Goal: Task Accomplishment & Management: Manage account settings

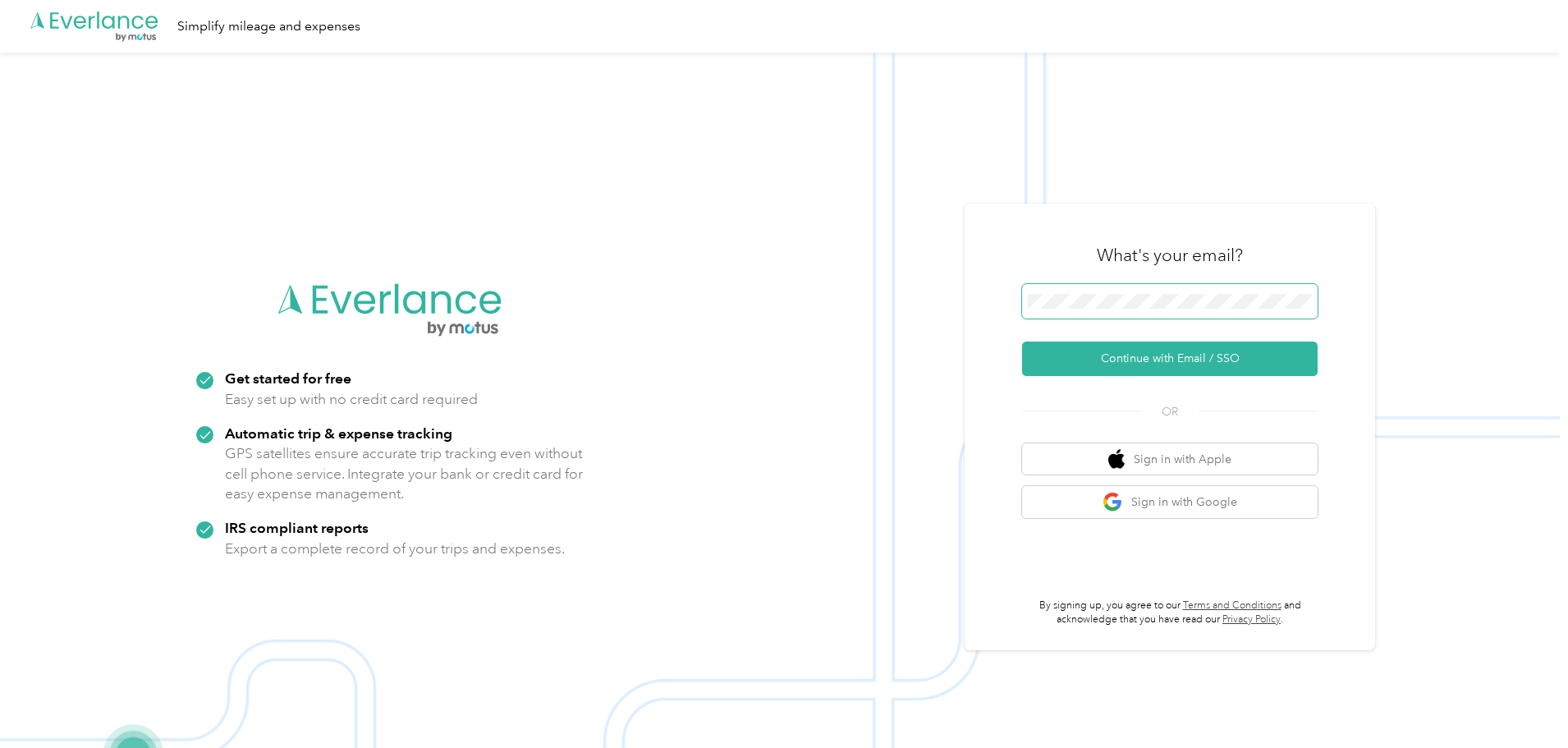
click at [1222, 310] on span at bounding box center [1170, 302] width 296 height 35
click at [1236, 348] on button "Continue with Email / SSO" at bounding box center [1170, 358] width 296 height 35
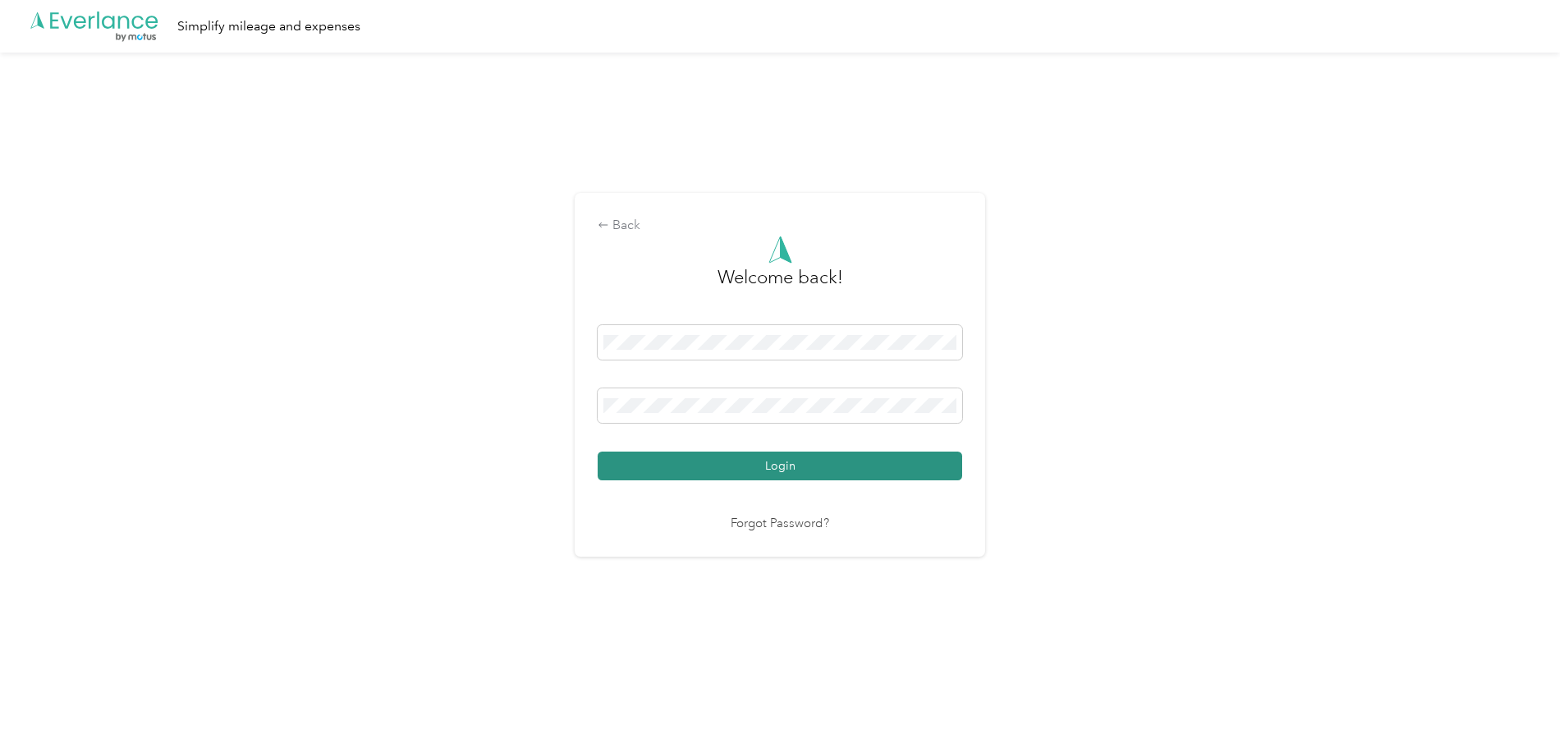
click at [804, 455] on button "Login" at bounding box center [779, 465] width 364 height 29
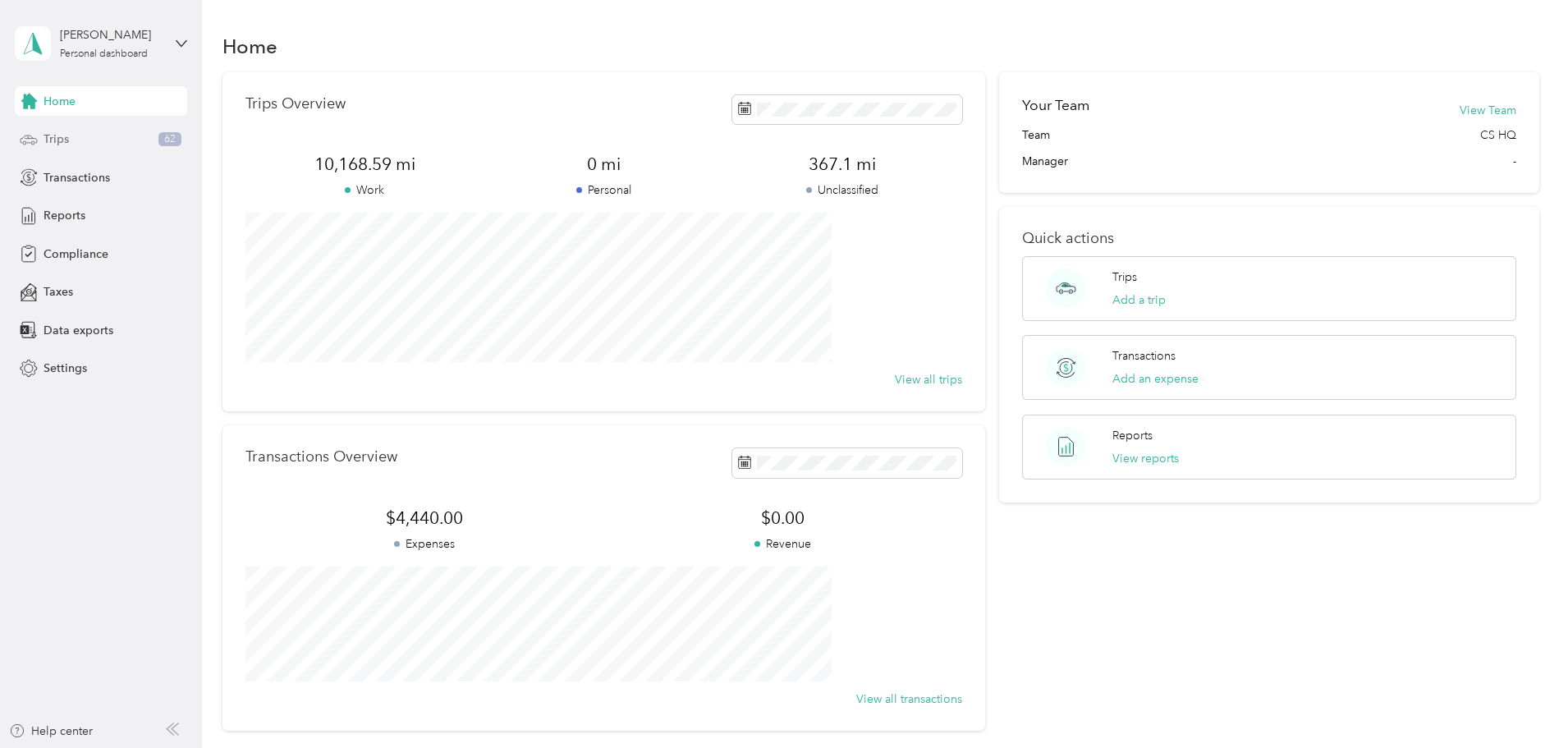
click at [56, 150] on div "Trips 62" at bounding box center [101, 140] width 173 height 30
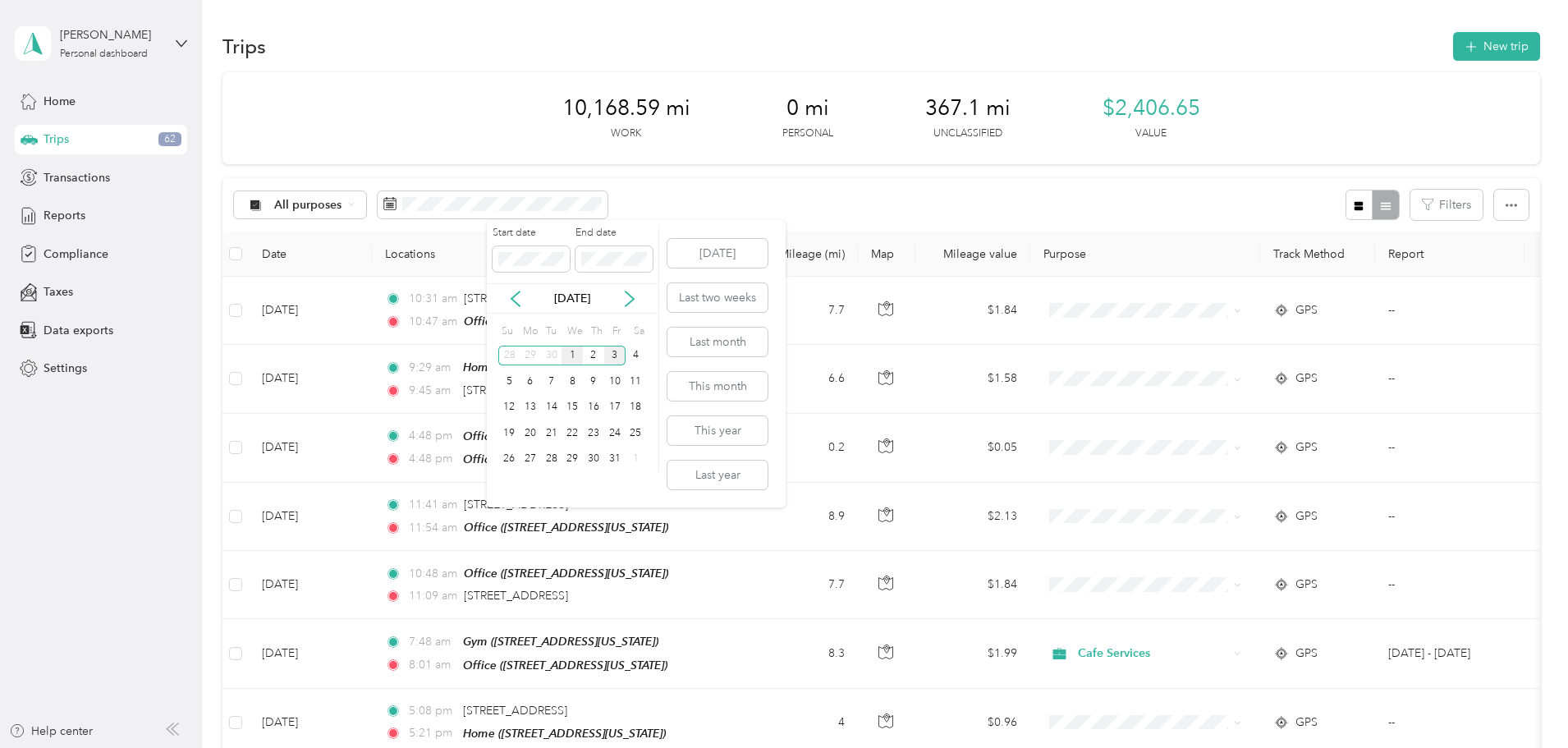
click at [575, 357] on div "1" at bounding box center [572, 355] width 21 height 21
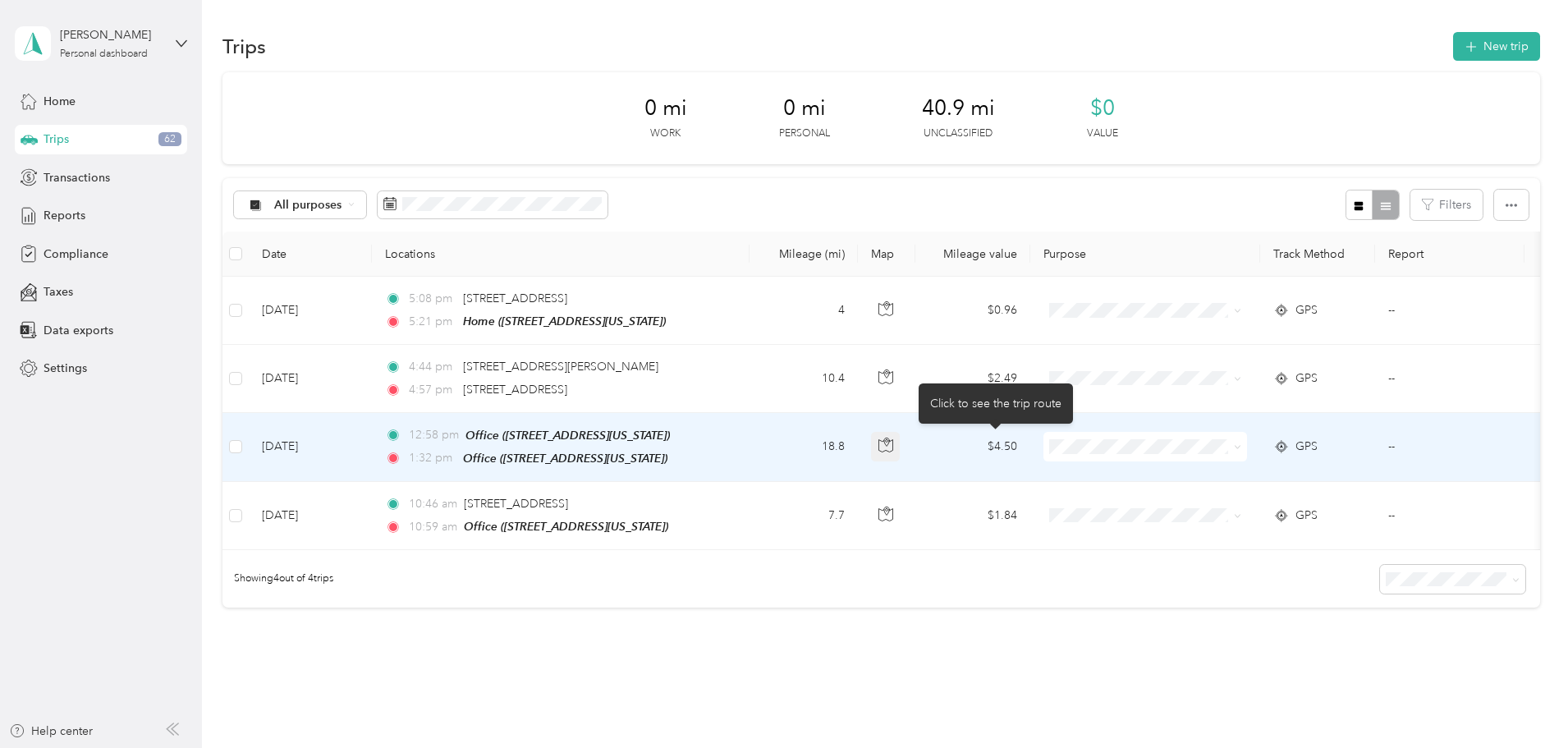
click at [901, 440] on button "button" at bounding box center [886, 446] width 30 height 30
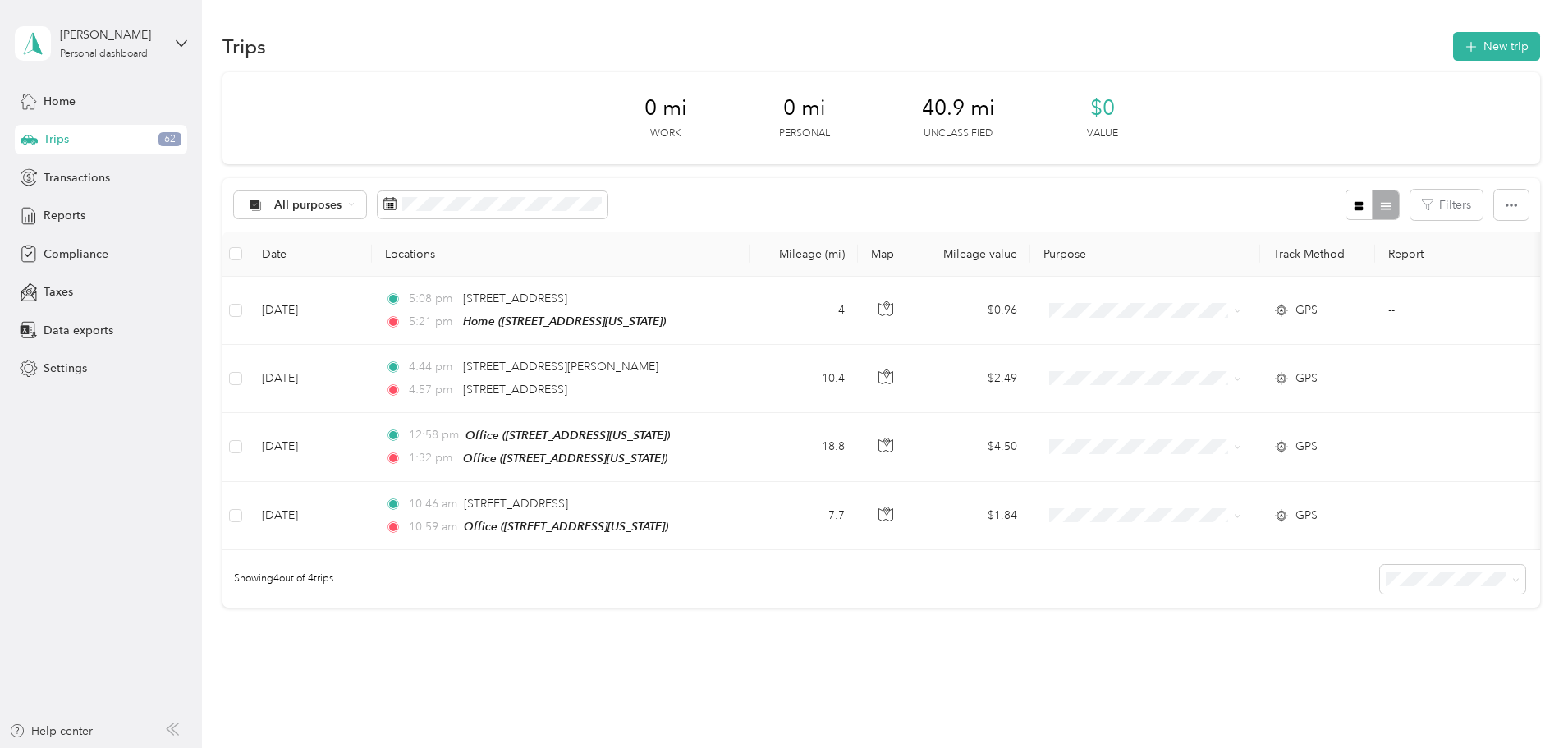
click at [1011, 616] on div "0 mi Work 0 mi Personal 40.9 mi Unclassified $0 Value All purposes Filters Date…" at bounding box center [881, 369] width 1318 height 593
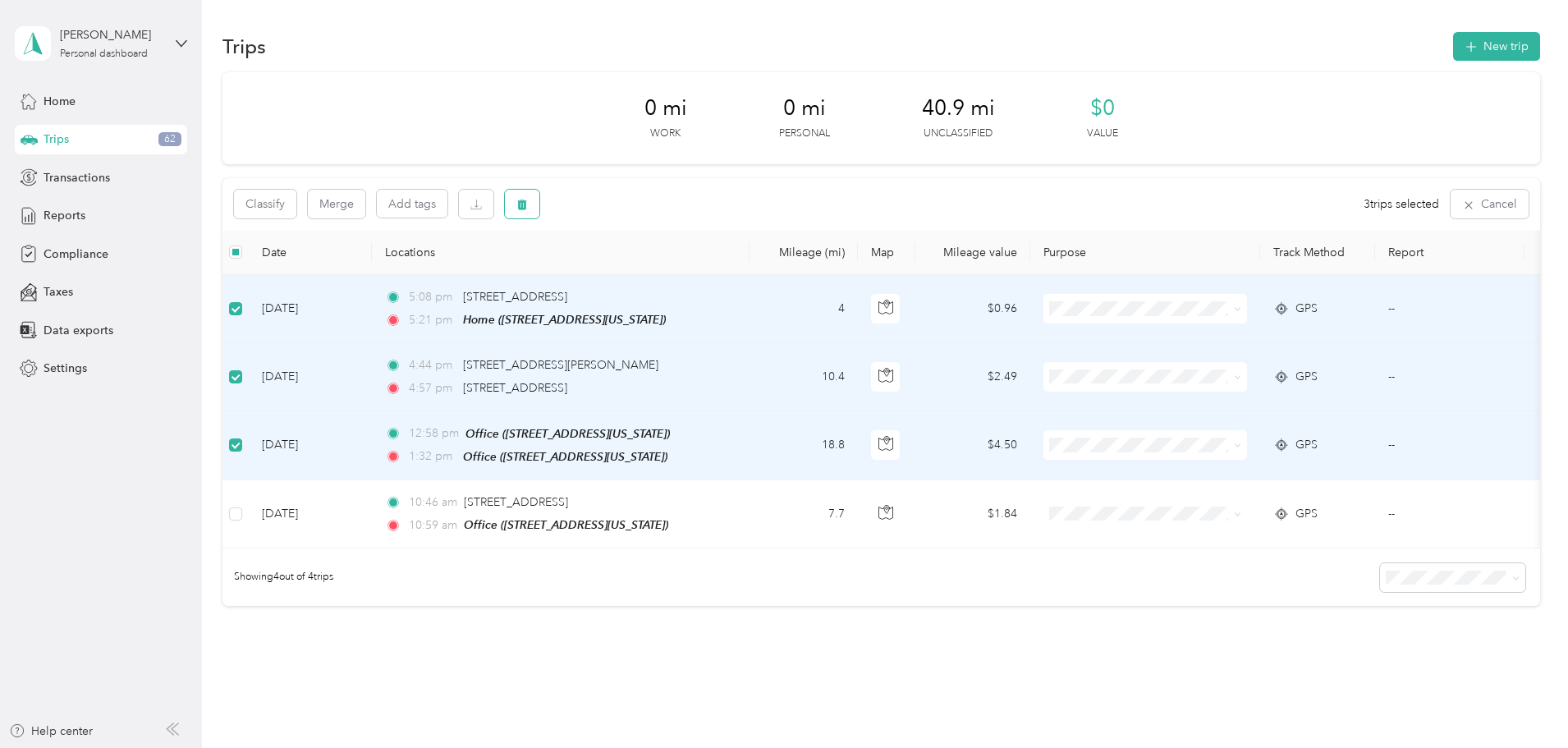
click at [539, 212] on button "button" at bounding box center [522, 204] width 35 height 29
click at [758, 272] on button "Yes" at bounding box center [754, 273] width 32 height 26
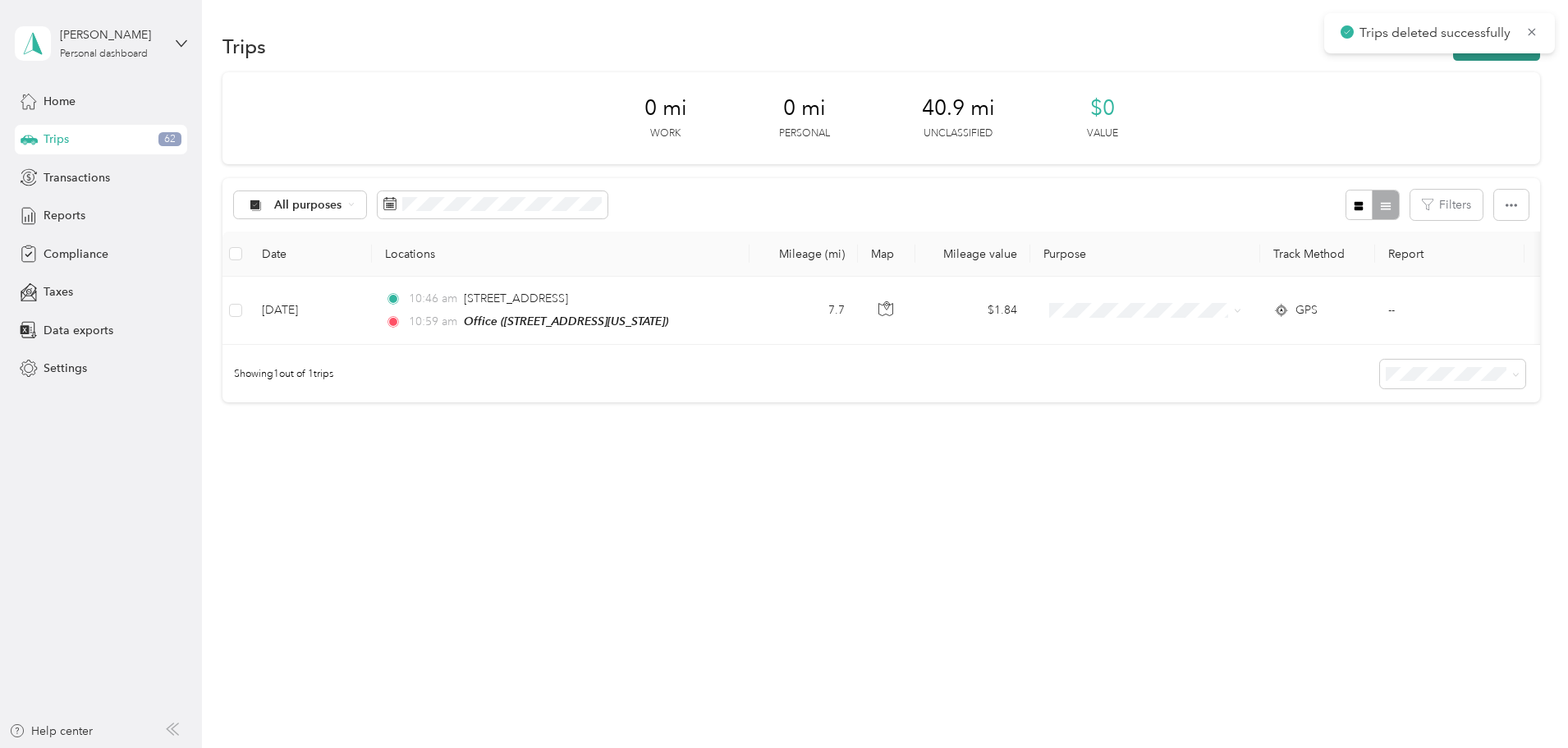
click at [1454, 58] on button "New trip" at bounding box center [1497, 46] width 87 height 29
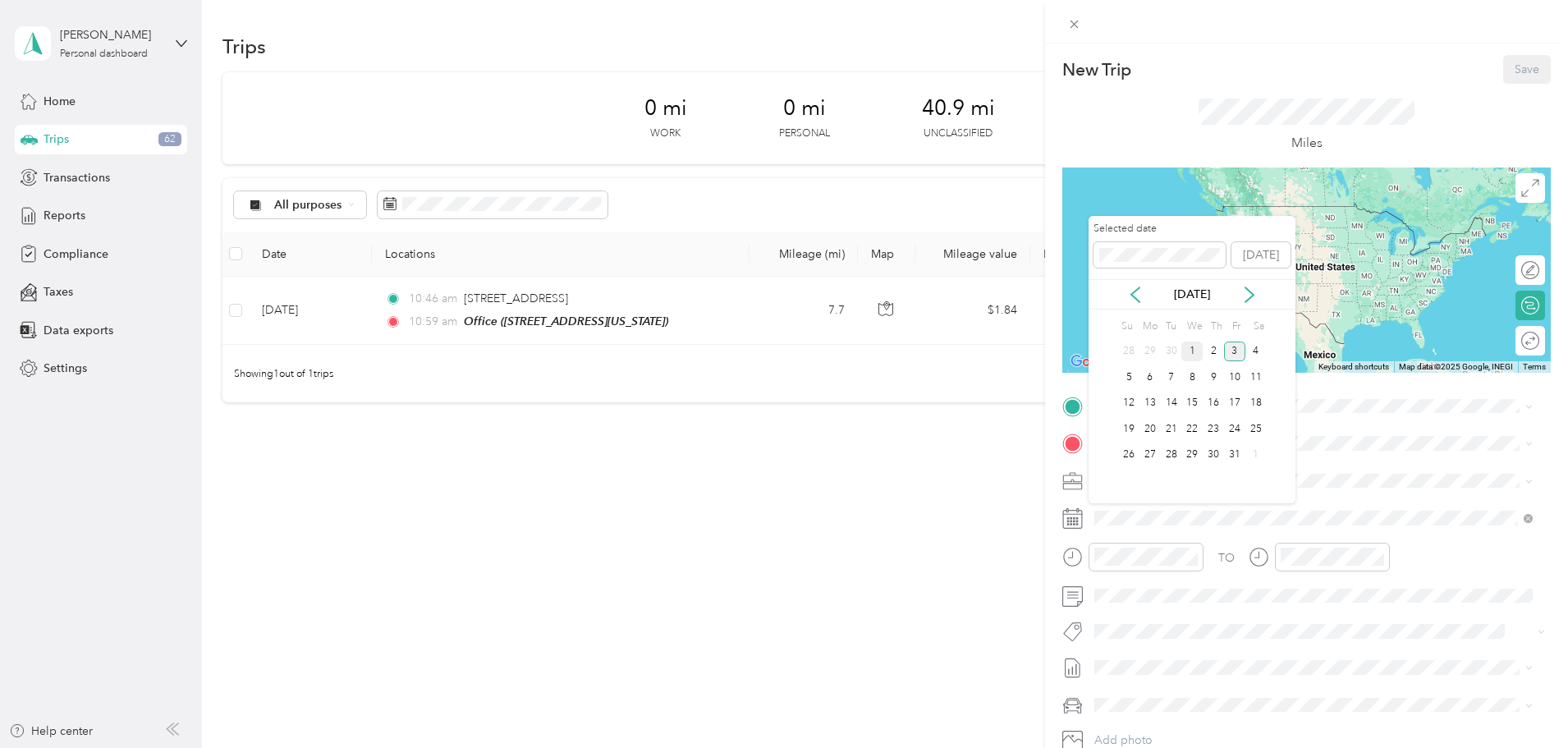
click at [1196, 344] on div "1" at bounding box center [1192, 351] width 21 height 21
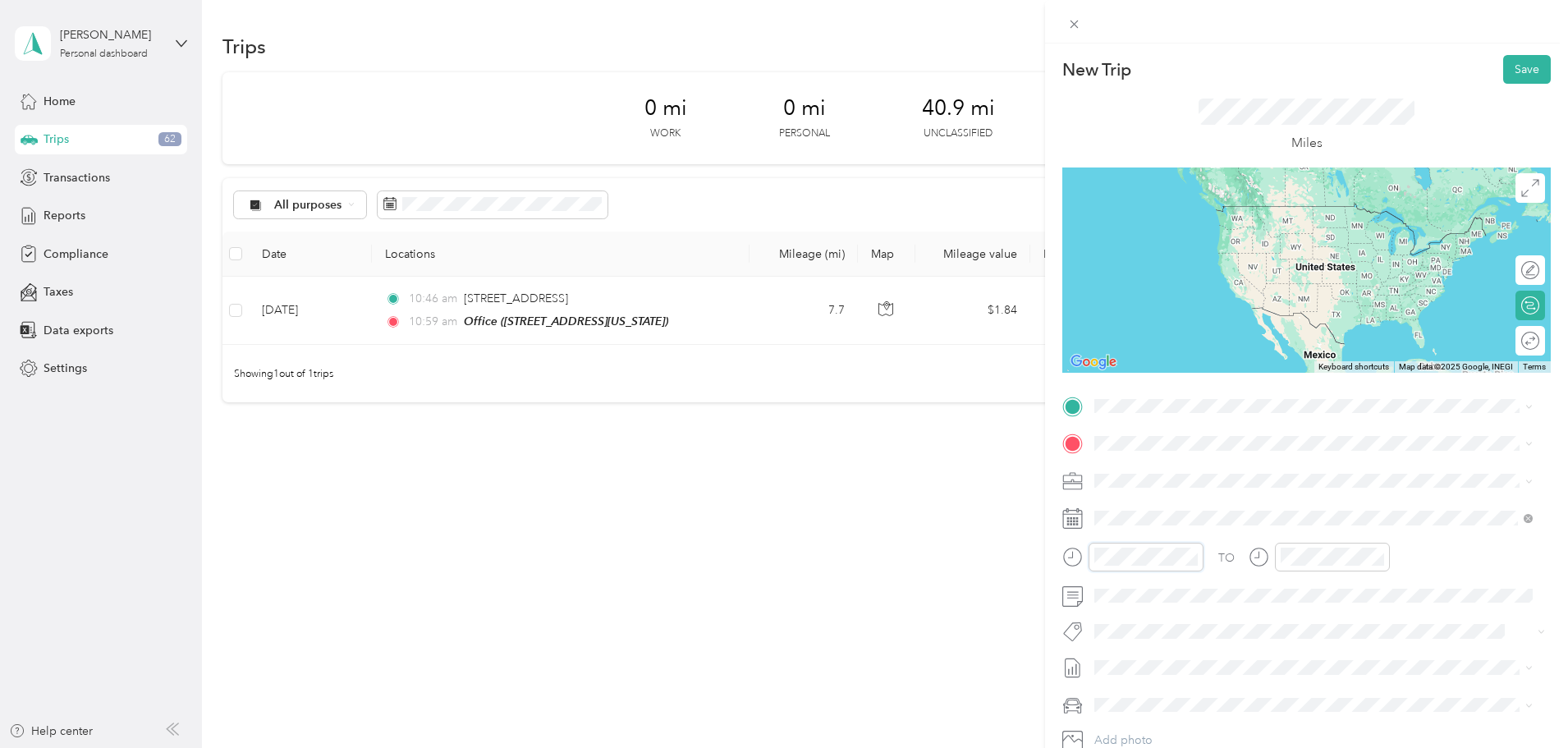
click at [1026, 567] on div "New Trip Save This trip cannot be edited because it is either under review, app…" at bounding box center [784, 374] width 1568 height 748
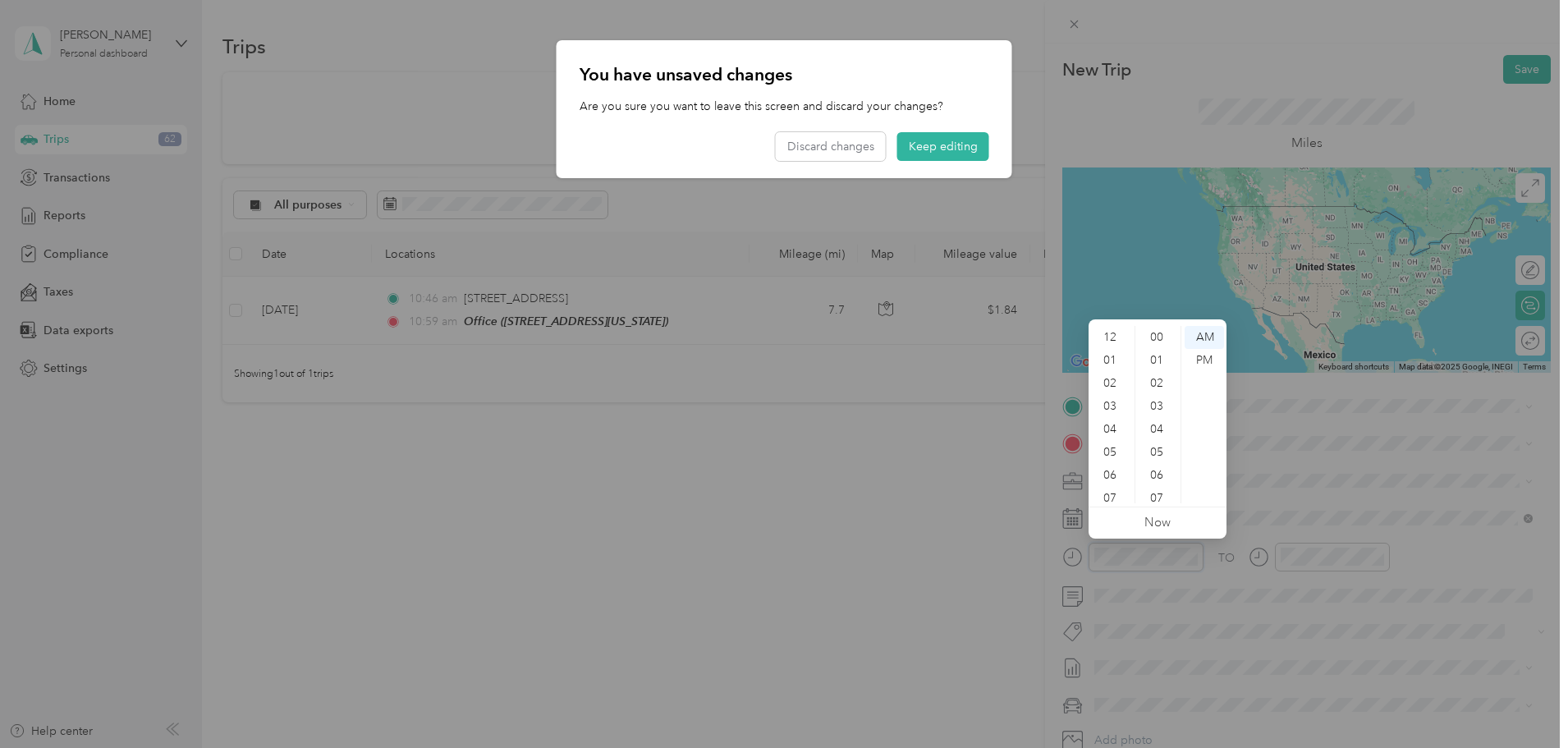
scroll to position [99, 0]
click at [1117, 418] on div "08" at bounding box center [1112, 422] width 39 height 23
click at [937, 144] on button "Keep editing" at bounding box center [944, 146] width 92 height 29
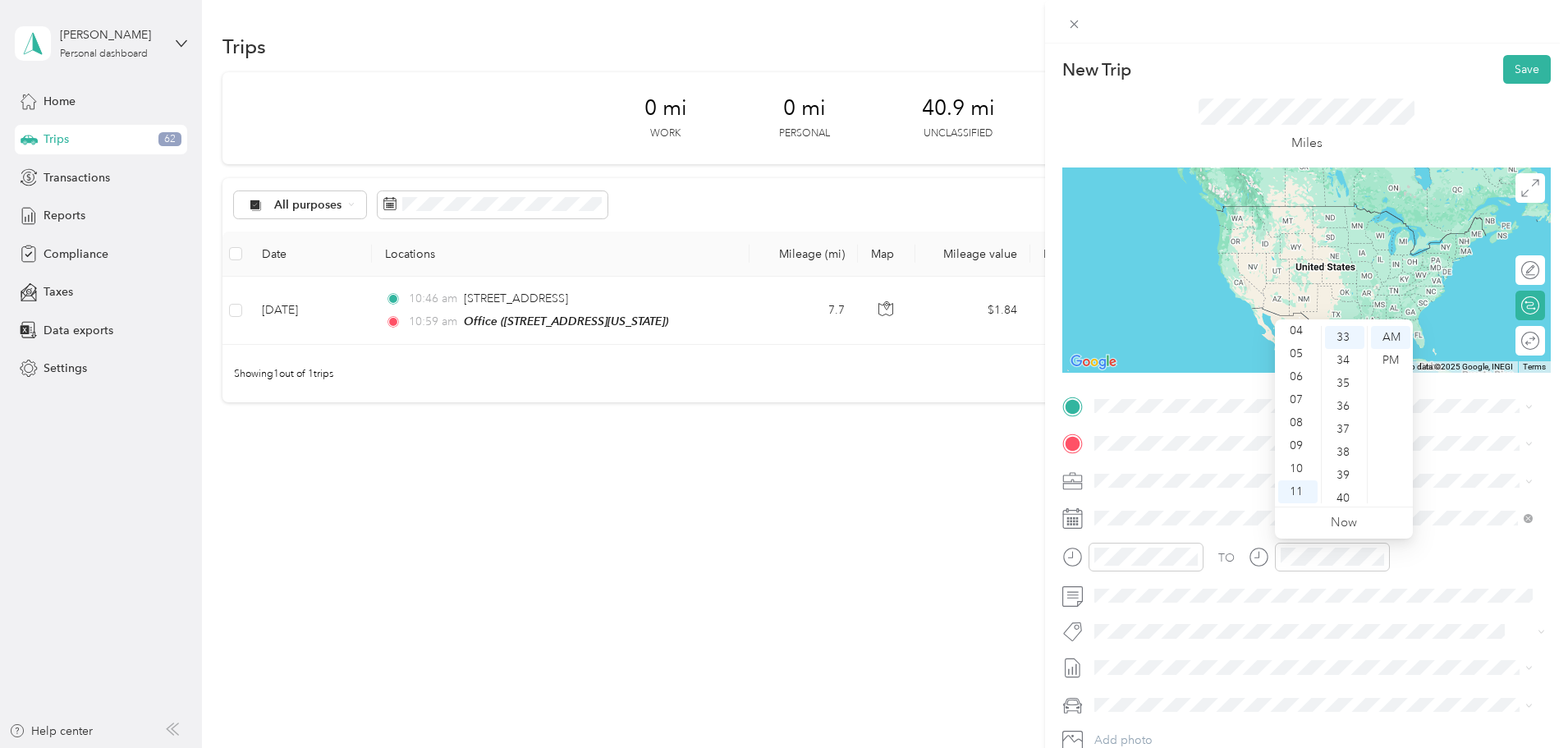
drag, startPoint x: 1299, startPoint y: 418, endPoint x: 1270, endPoint y: 458, distance: 49.4
click at [1299, 419] on div "08" at bounding box center [1298, 422] width 39 height 23
click at [1196, 588] on div "Gym" at bounding box center [1208, 580] width 164 height 15
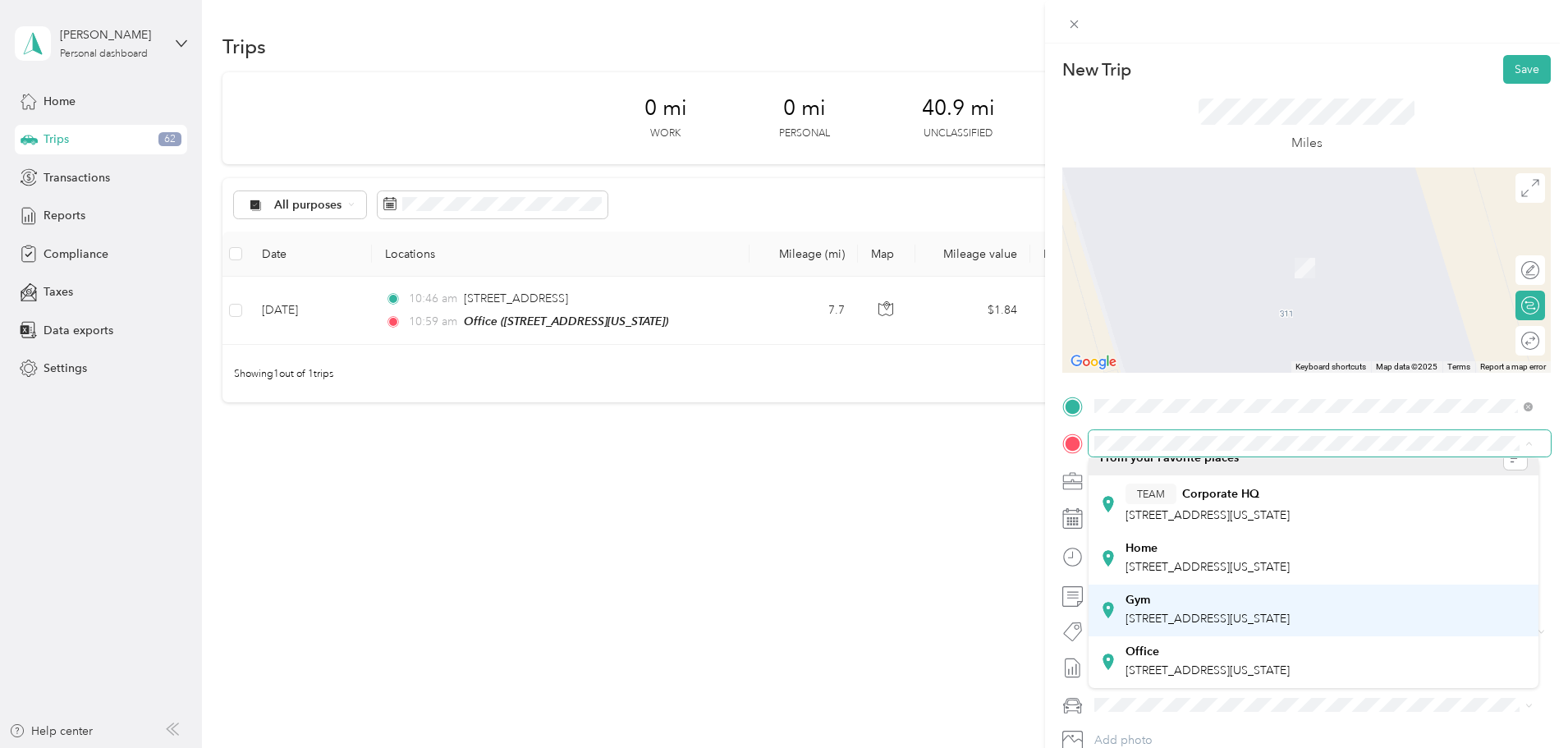
scroll to position [35, 0]
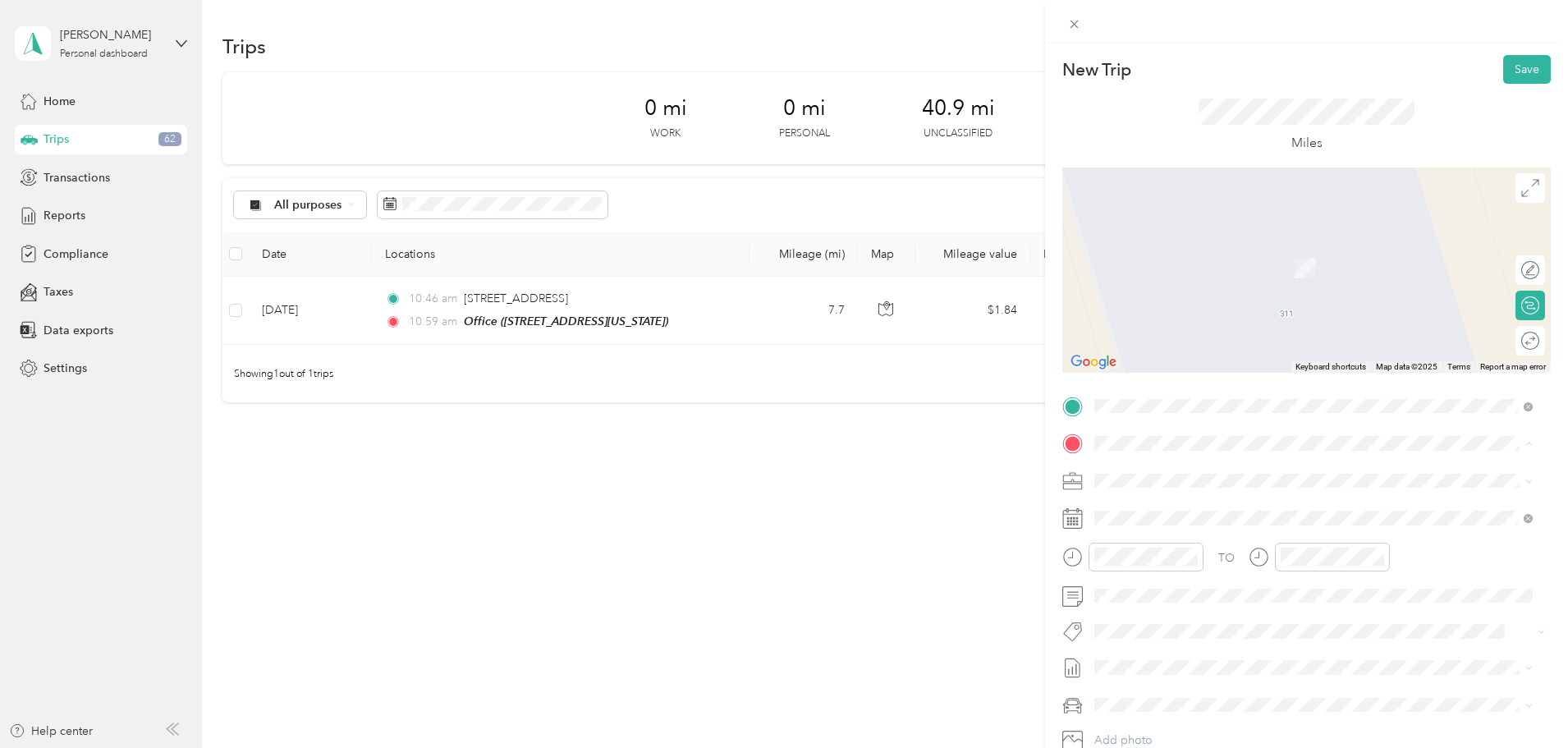
click at [1197, 651] on div "Office" at bounding box center [1208, 652] width 164 height 15
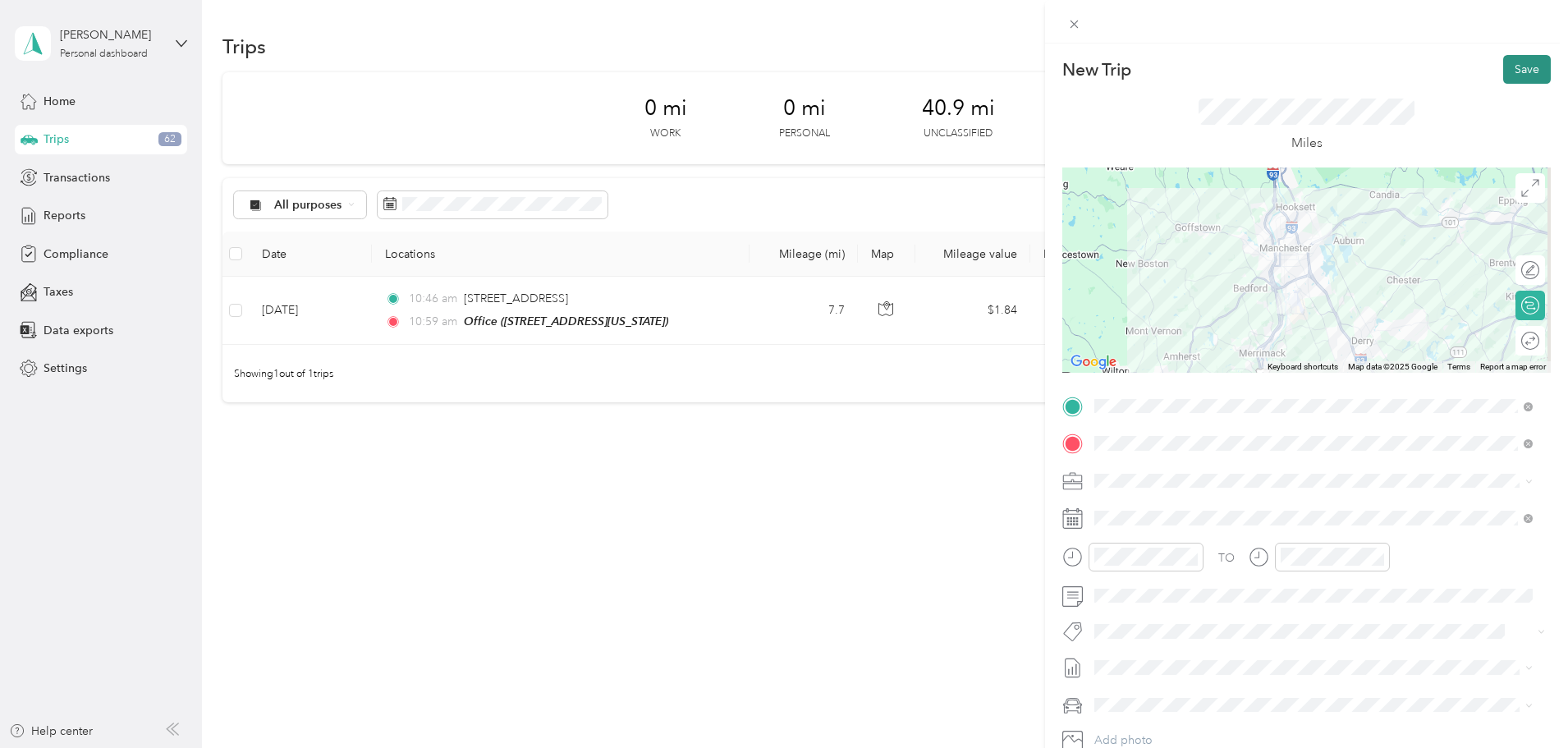
click at [1510, 58] on button "Save" at bounding box center [1528, 69] width 48 height 29
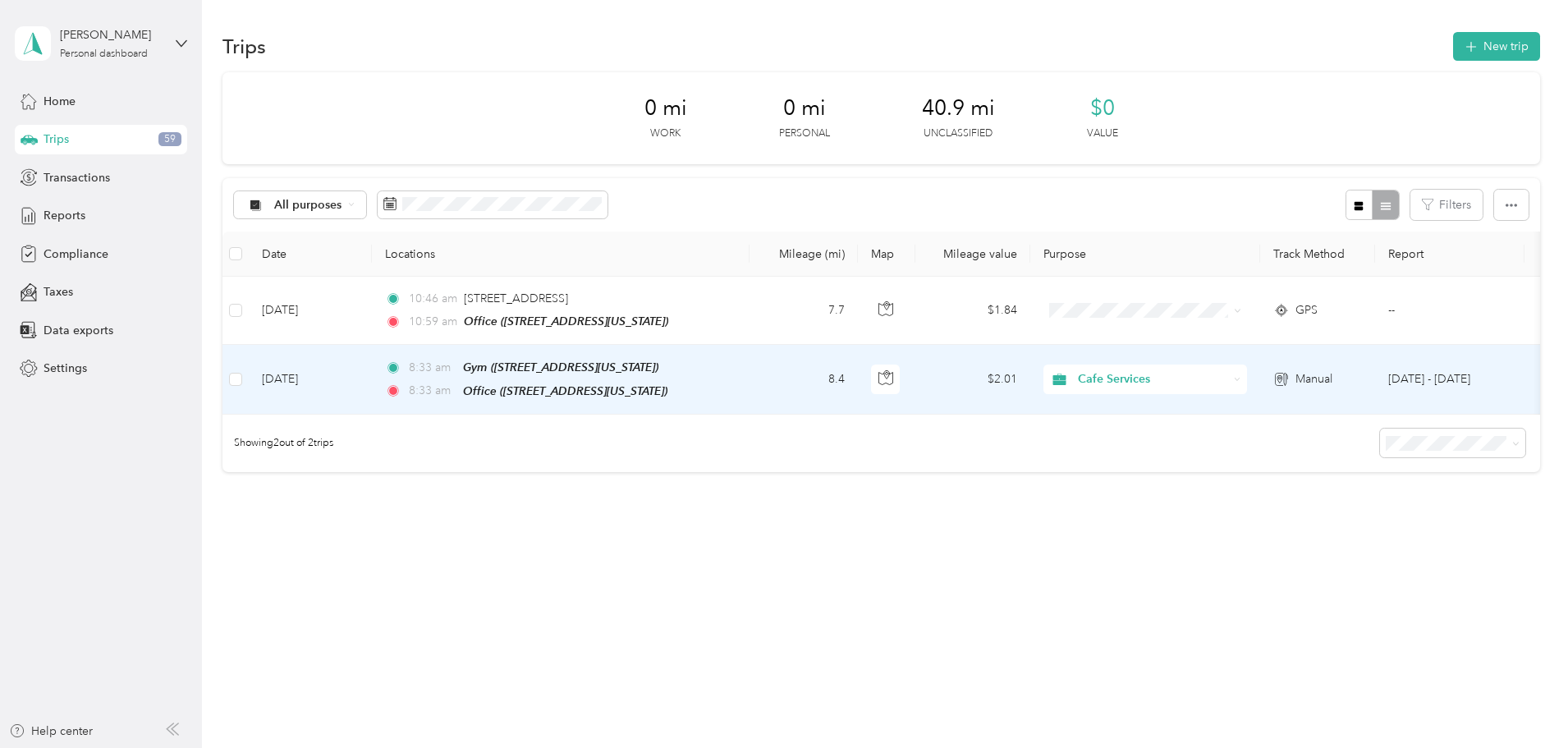
click at [858, 388] on td "8.4" at bounding box center [804, 379] width 109 height 69
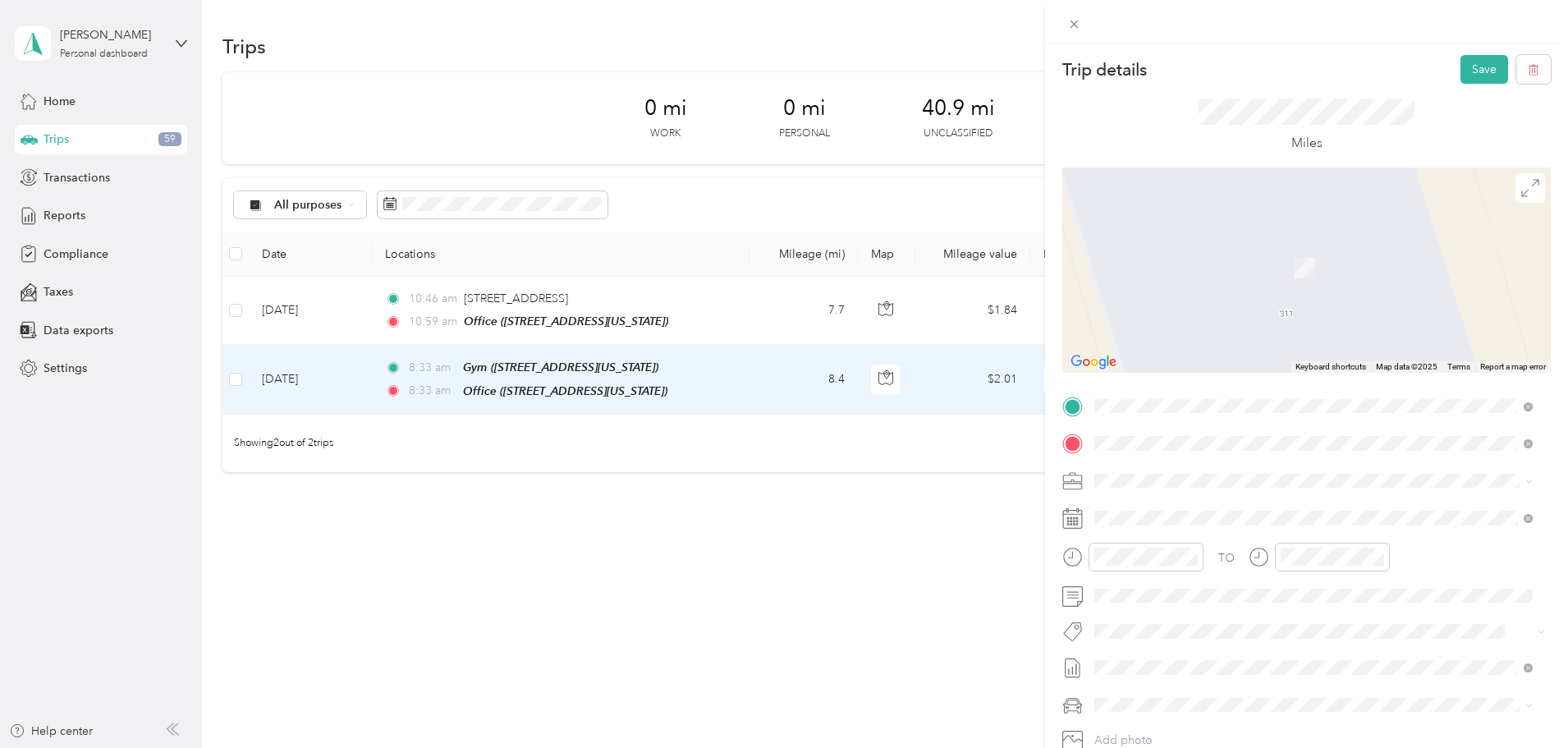
click at [1227, 494] on div "[STREET_ADDRESS][US_STATE]" at bounding box center [1313, 503] width 427 height 22
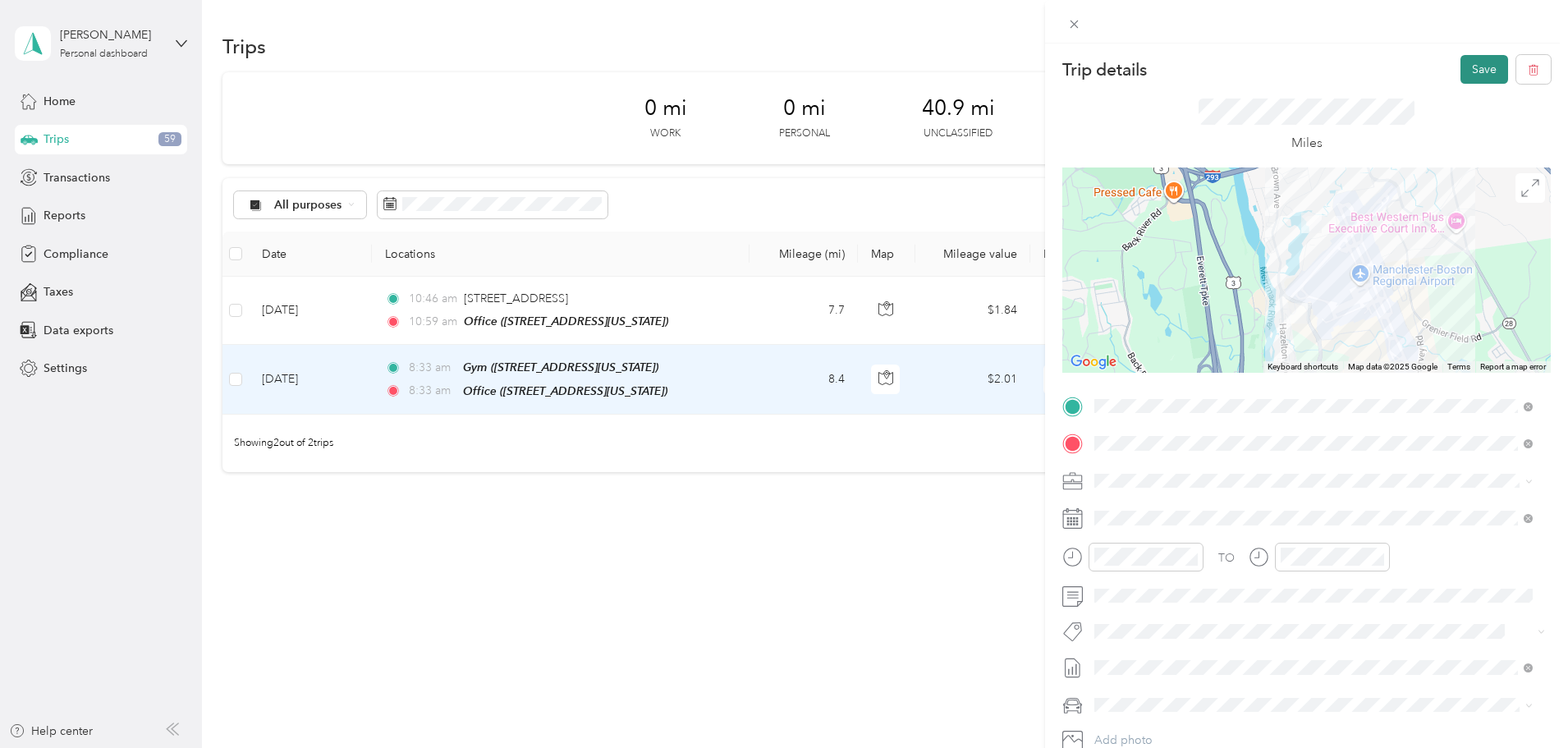
click at [1477, 74] on button "Save" at bounding box center [1485, 69] width 48 height 29
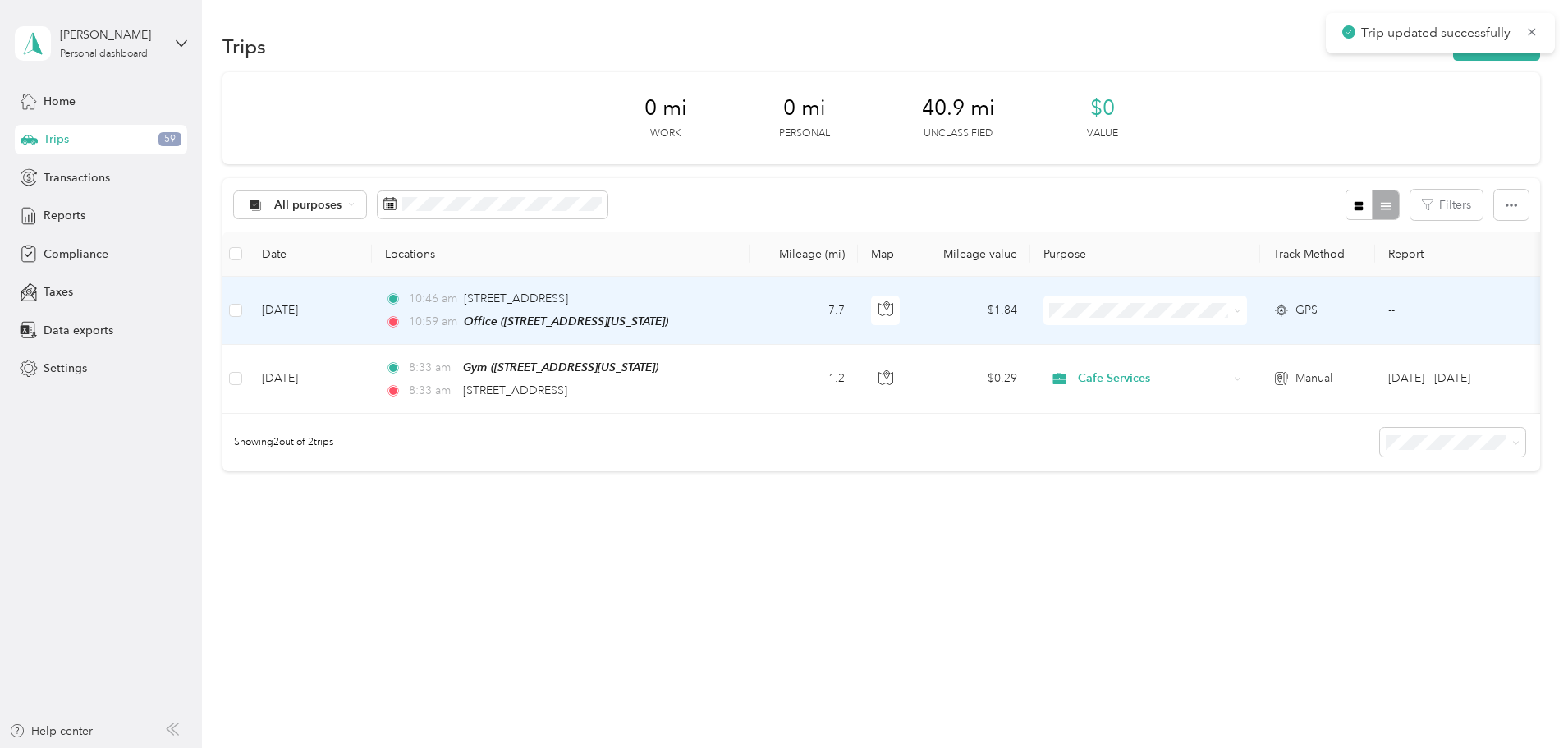
click at [1260, 344] on span "Cafe Services" at bounding box center [1270, 339] width 152 height 17
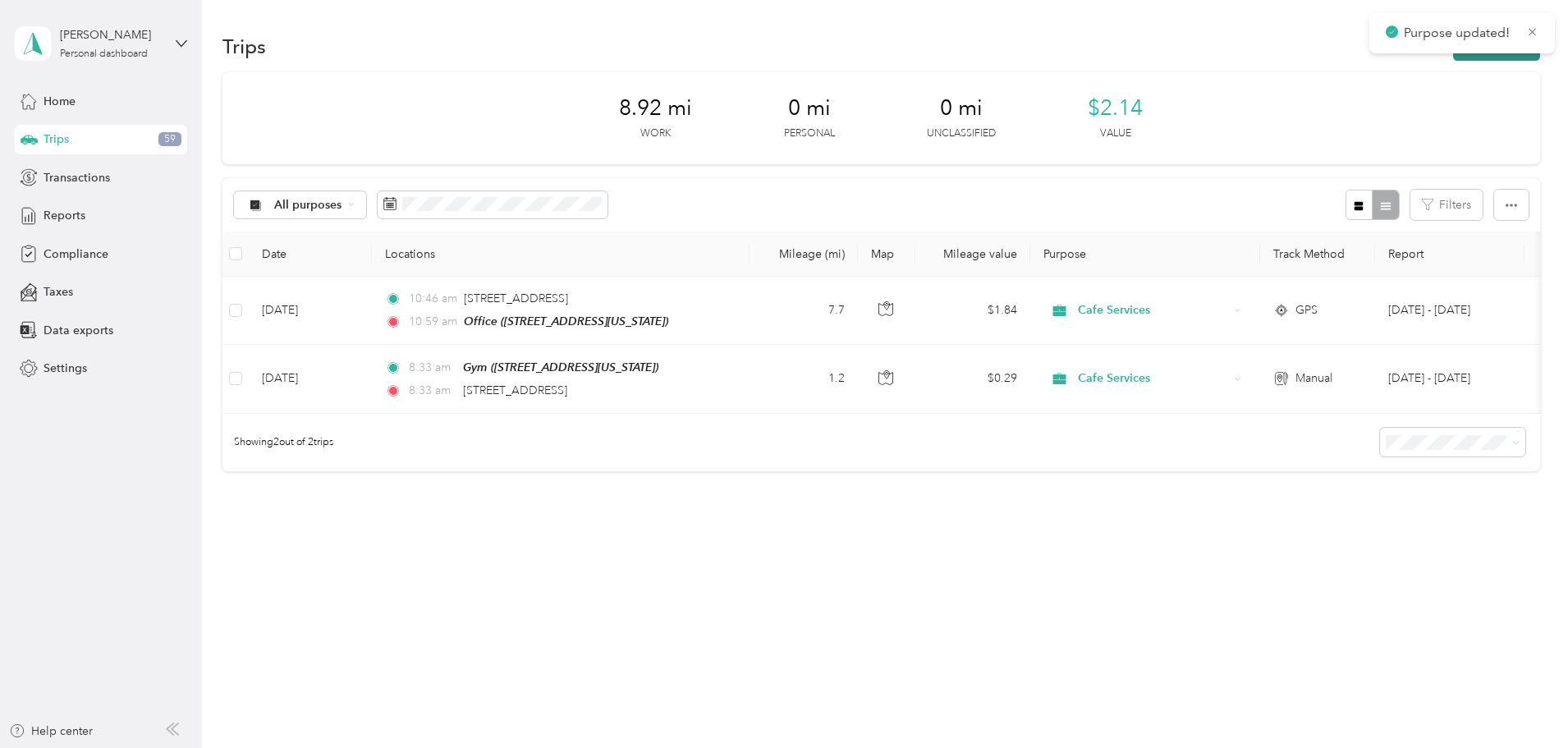
click at [1462, 50] on icon "button" at bounding box center [1471, 47] width 19 height 19
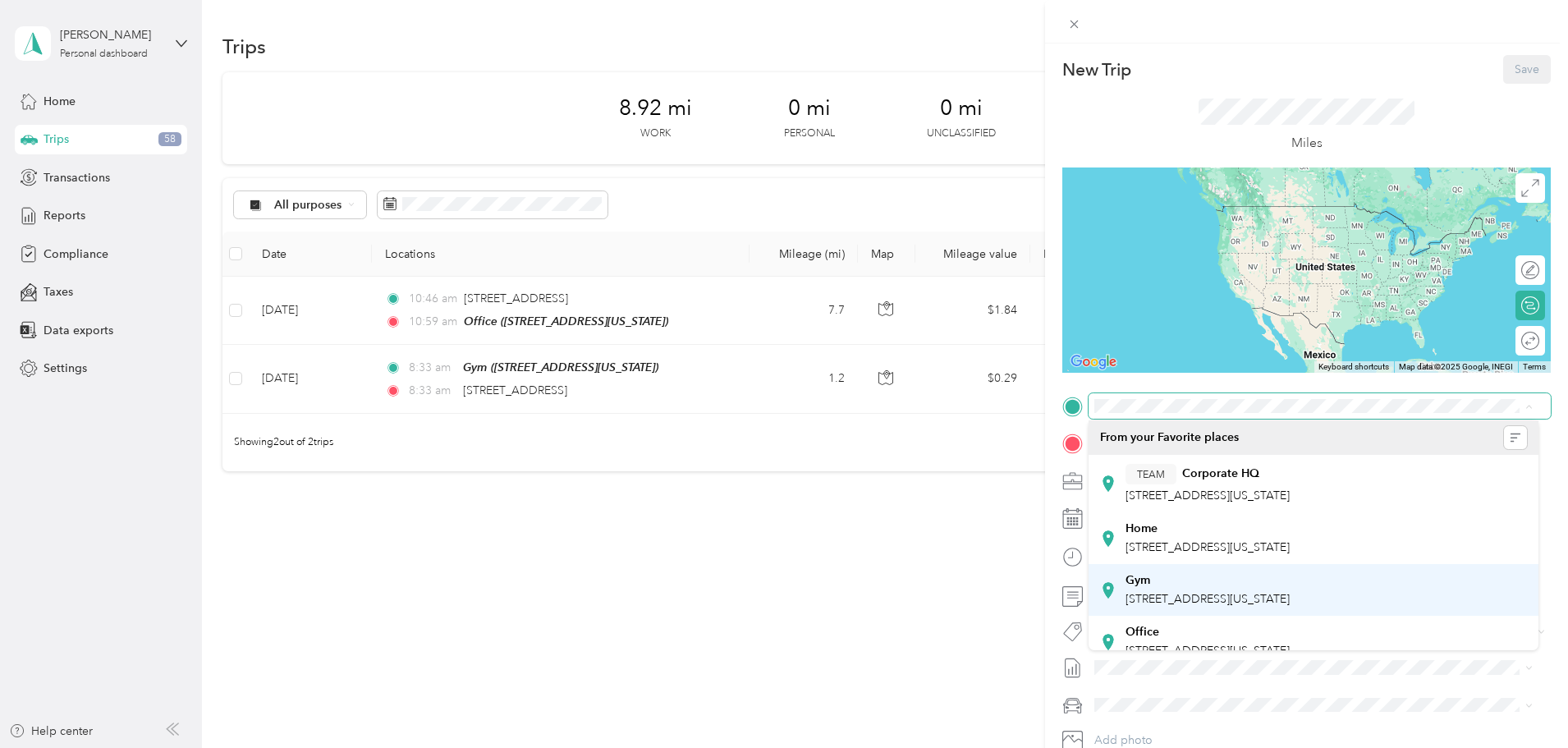
scroll to position [35, 0]
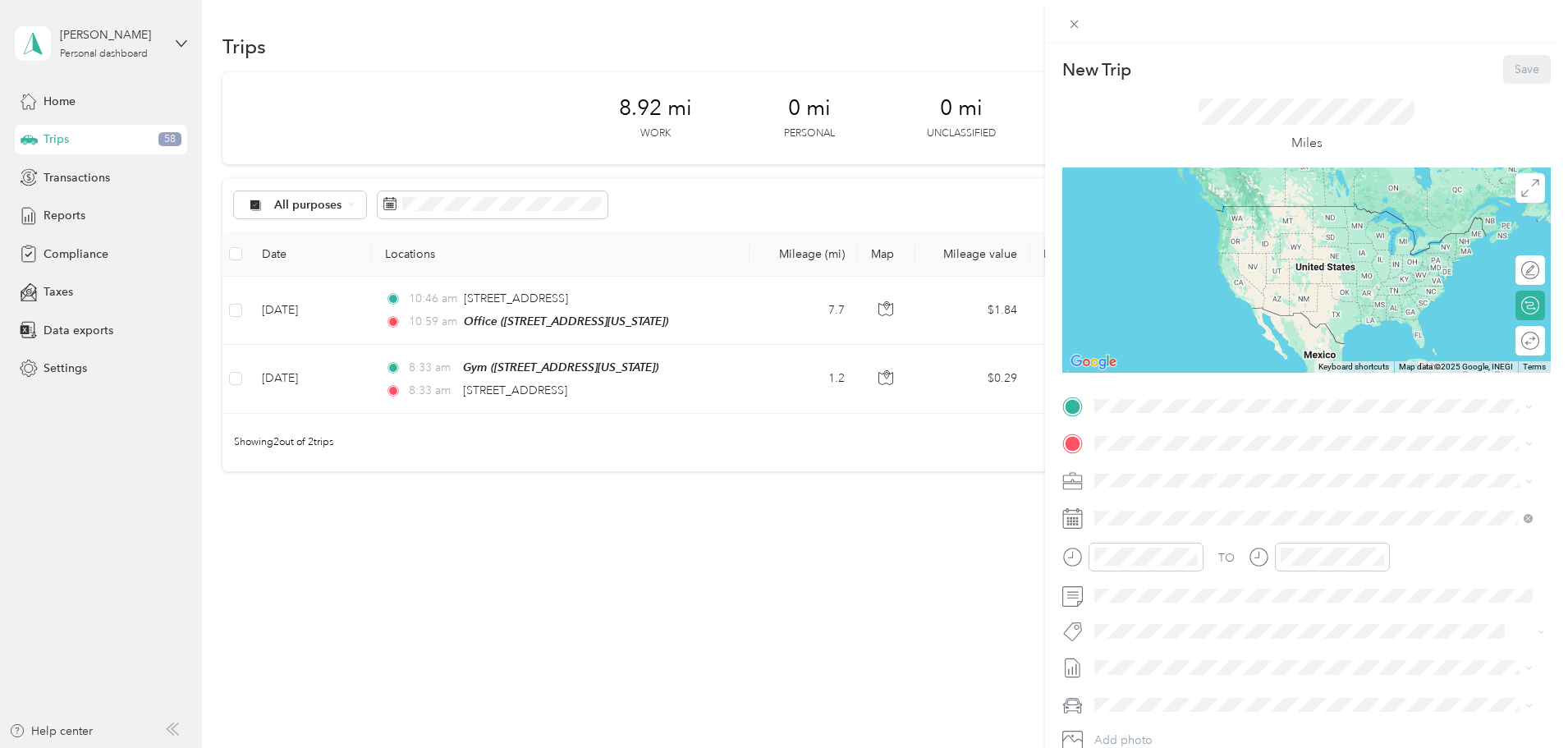
click at [1184, 611] on div "Office" at bounding box center [1208, 614] width 164 height 15
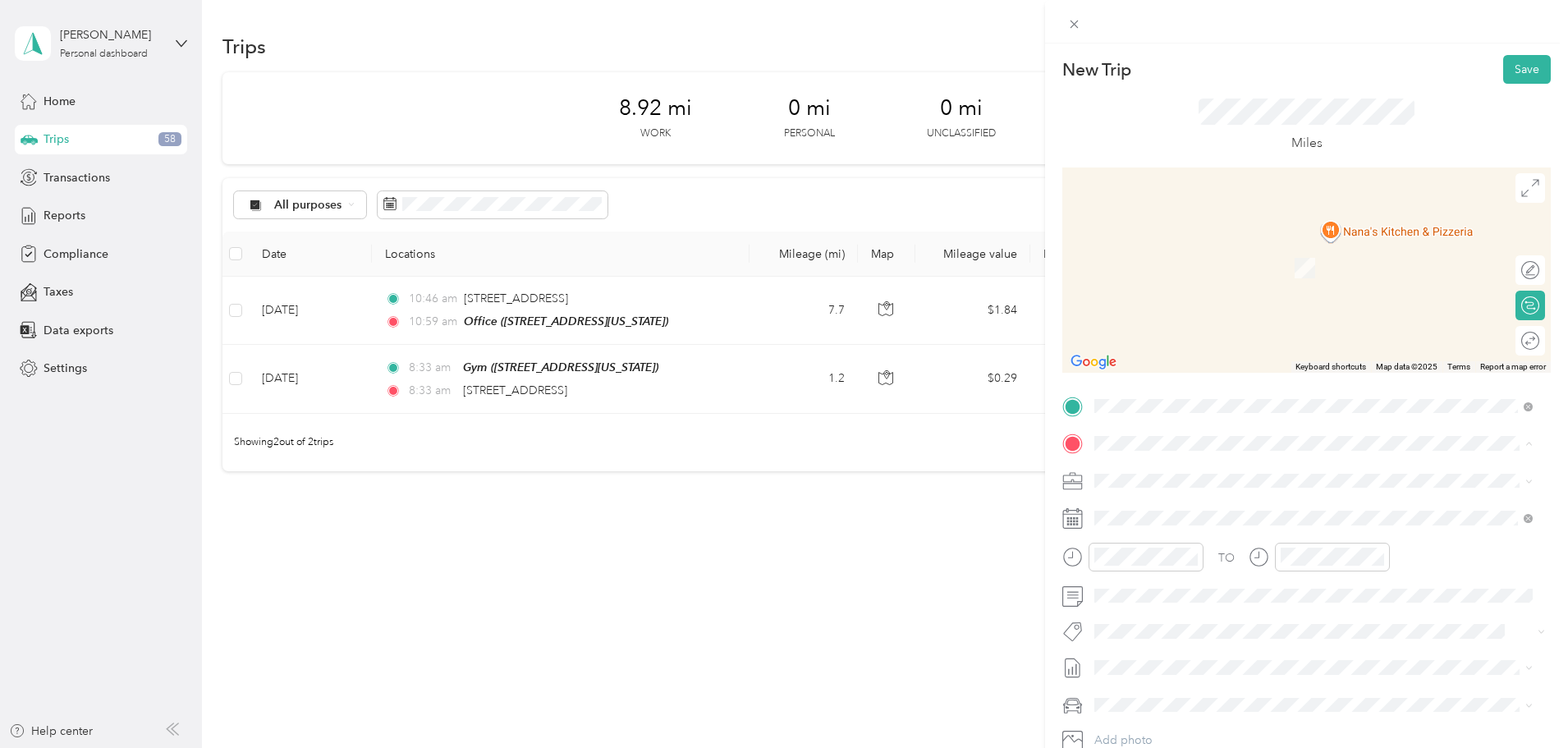
click at [1189, 593] on div "Home [STREET_ADDRESS][US_STATE]" at bounding box center [1208, 575] width 164 height 35
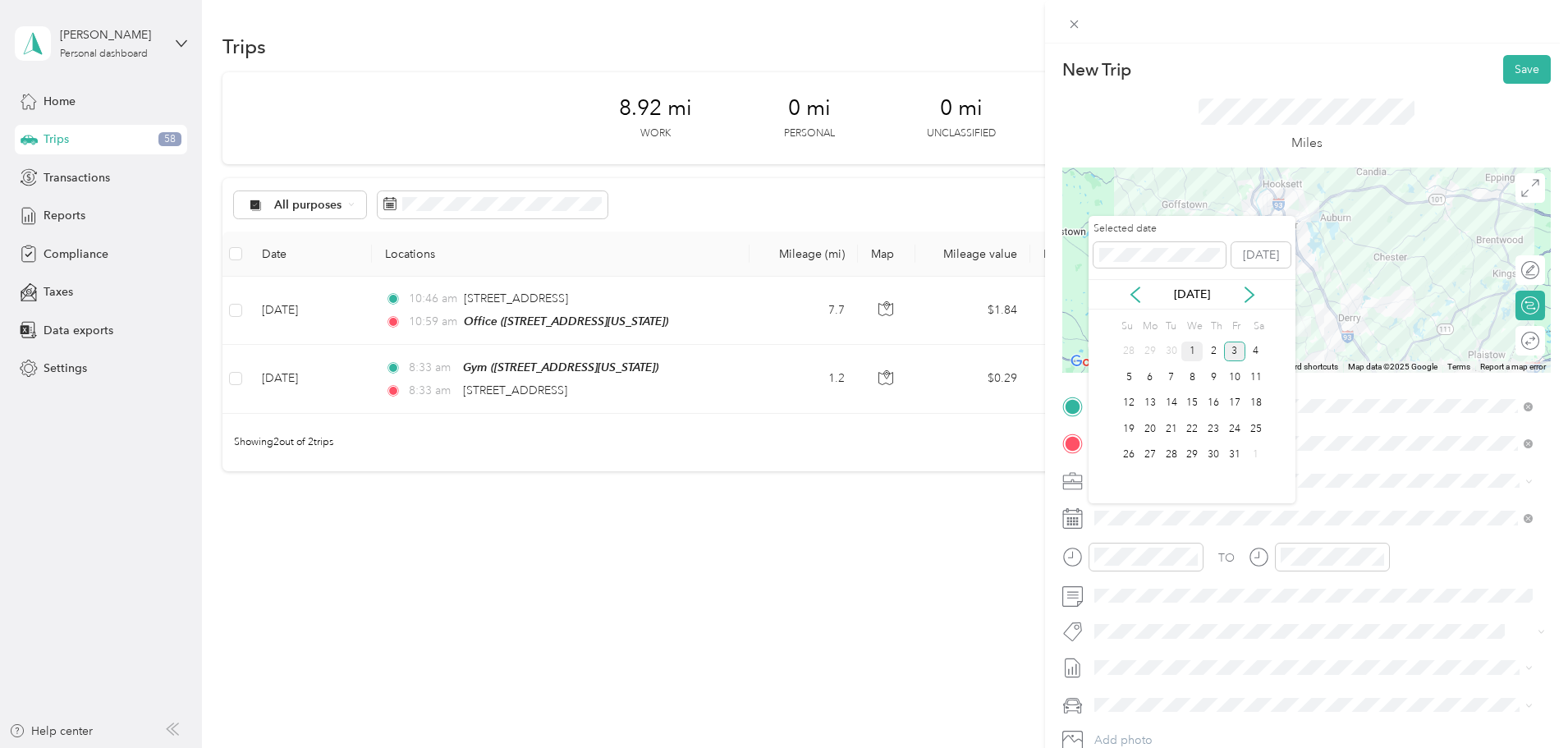
click at [1190, 345] on div "1" at bounding box center [1192, 351] width 21 height 21
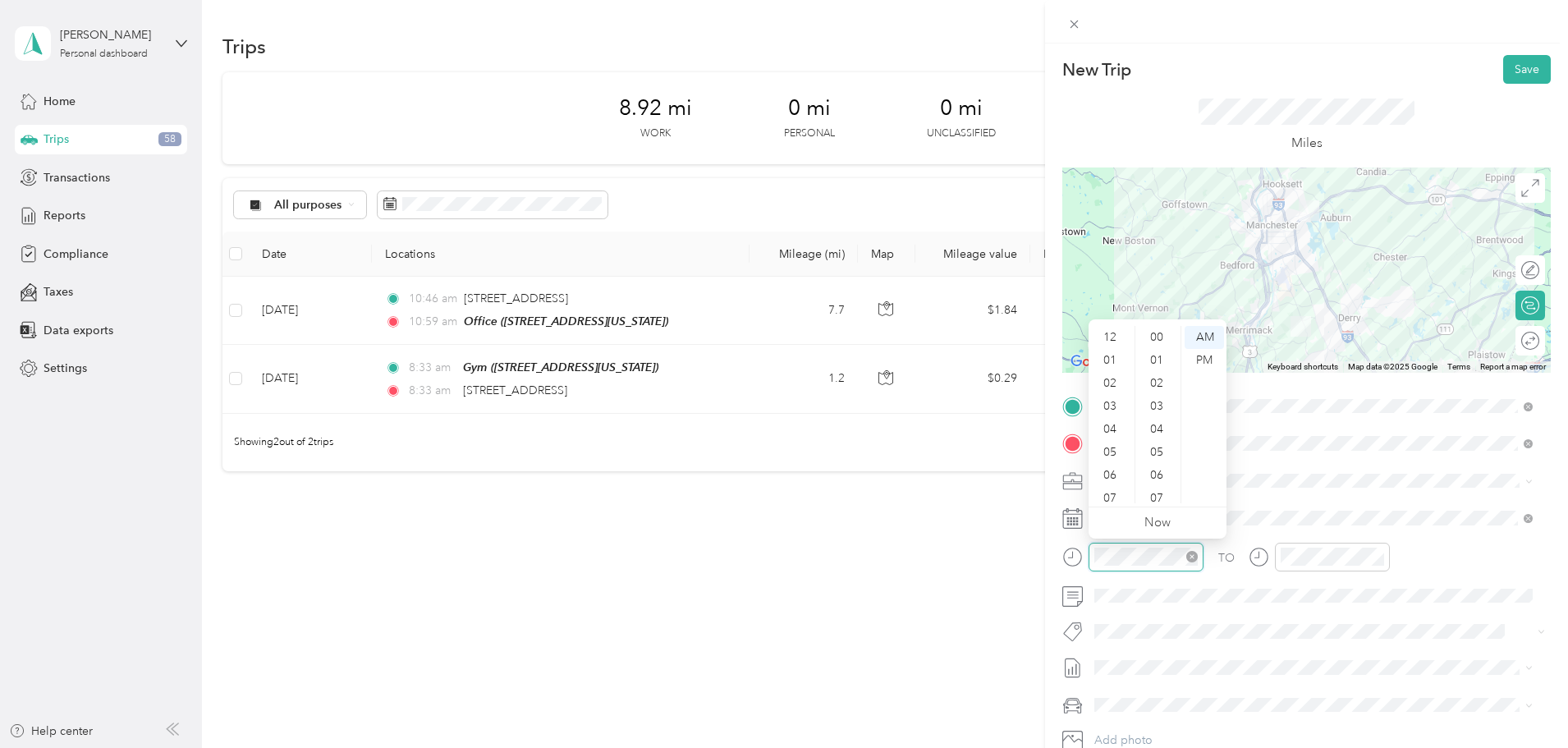
scroll to position [99, 0]
click at [1112, 333] on div "04" at bounding box center [1112, 330] width 39 height 23
click at [1201, 358] on div "PM" at bounding box center [1205, 360] width 39 height 23
click at [1287, 566] on div at bounding box center [1333, 556] width 115 height 29
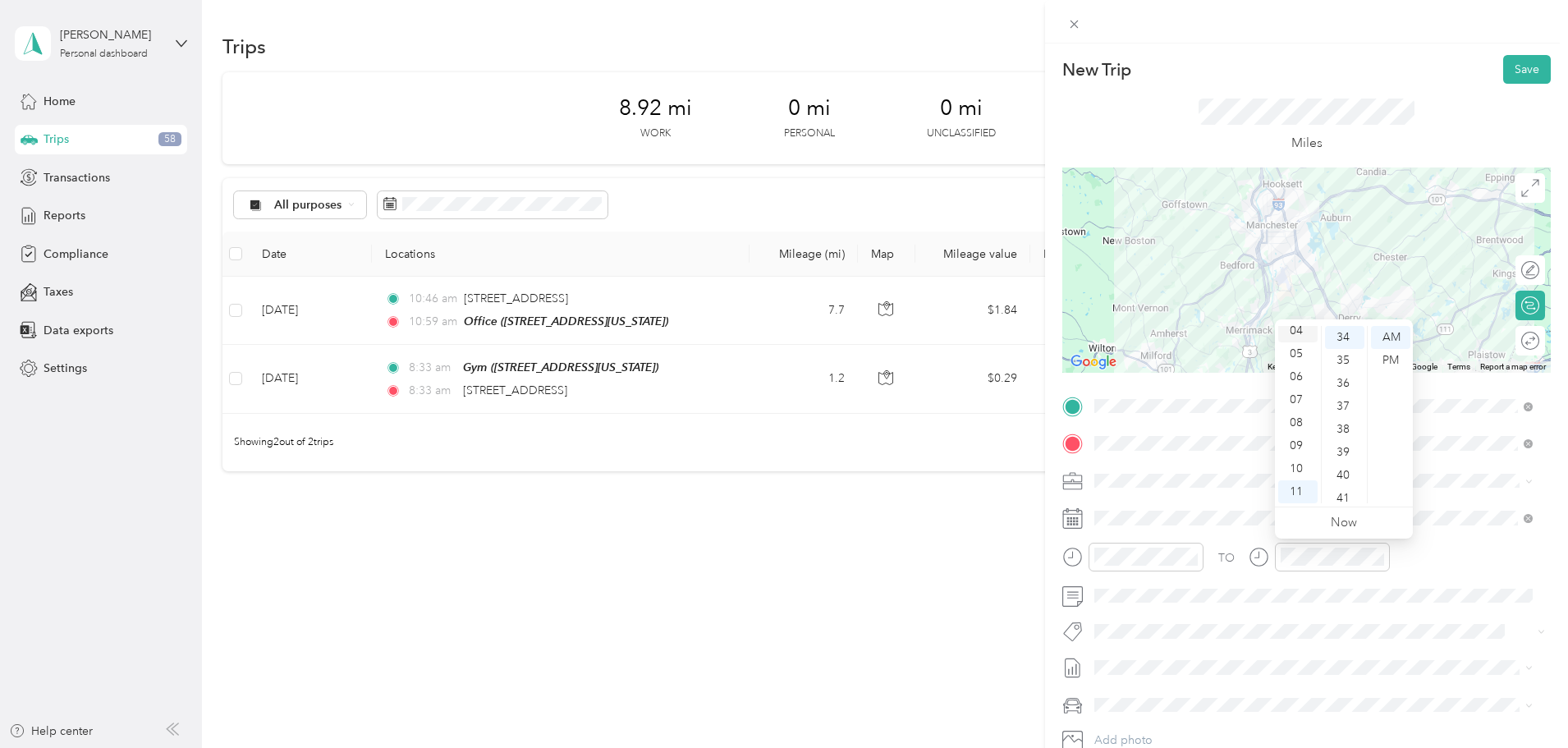
click at [1294, 330] on div "04" at bounding box center [1298, 330] width 39 height 23
click at [1395, 363] on div "PM" at bounding box center [1391, 360] width 39 height 23
click at [1521, 66] on button "Save" at bounding box center [1528, 69] width 48 height 29
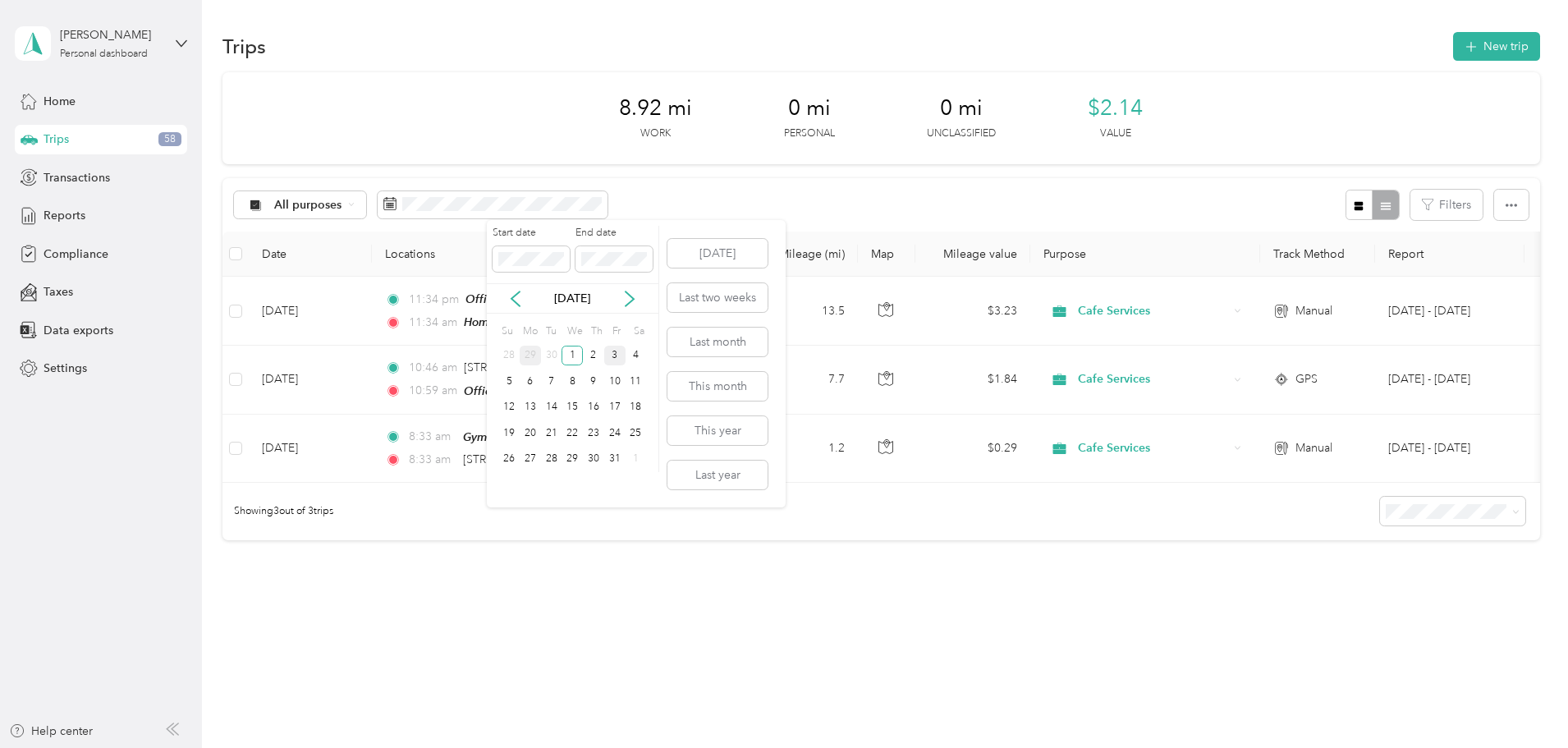
click at [530, 356] on div "29" at bounding box center [530, 355] width 21 height 21
click at [530, 356] on div "1" at bounding box center [530, 355] width 21 height 21
click at [530, 459] on div "29" at bounding box center [530, 459] width 21 height 21
click at [557, 455] on div "30" at bounding box center [553, 459] width 21 height 21
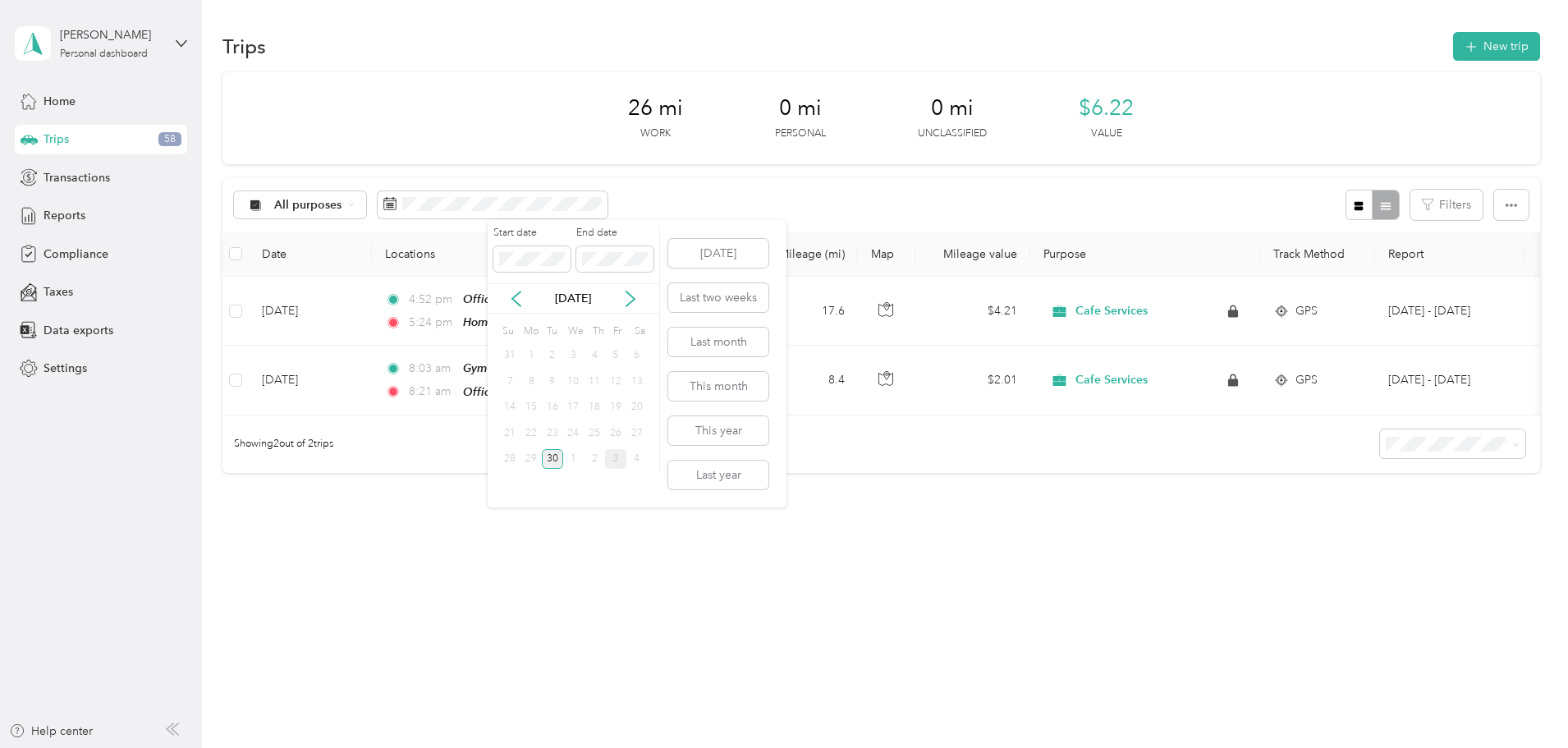
click at [557, 455] on div "30" at bounding box center [553, 459] width 21 height 21
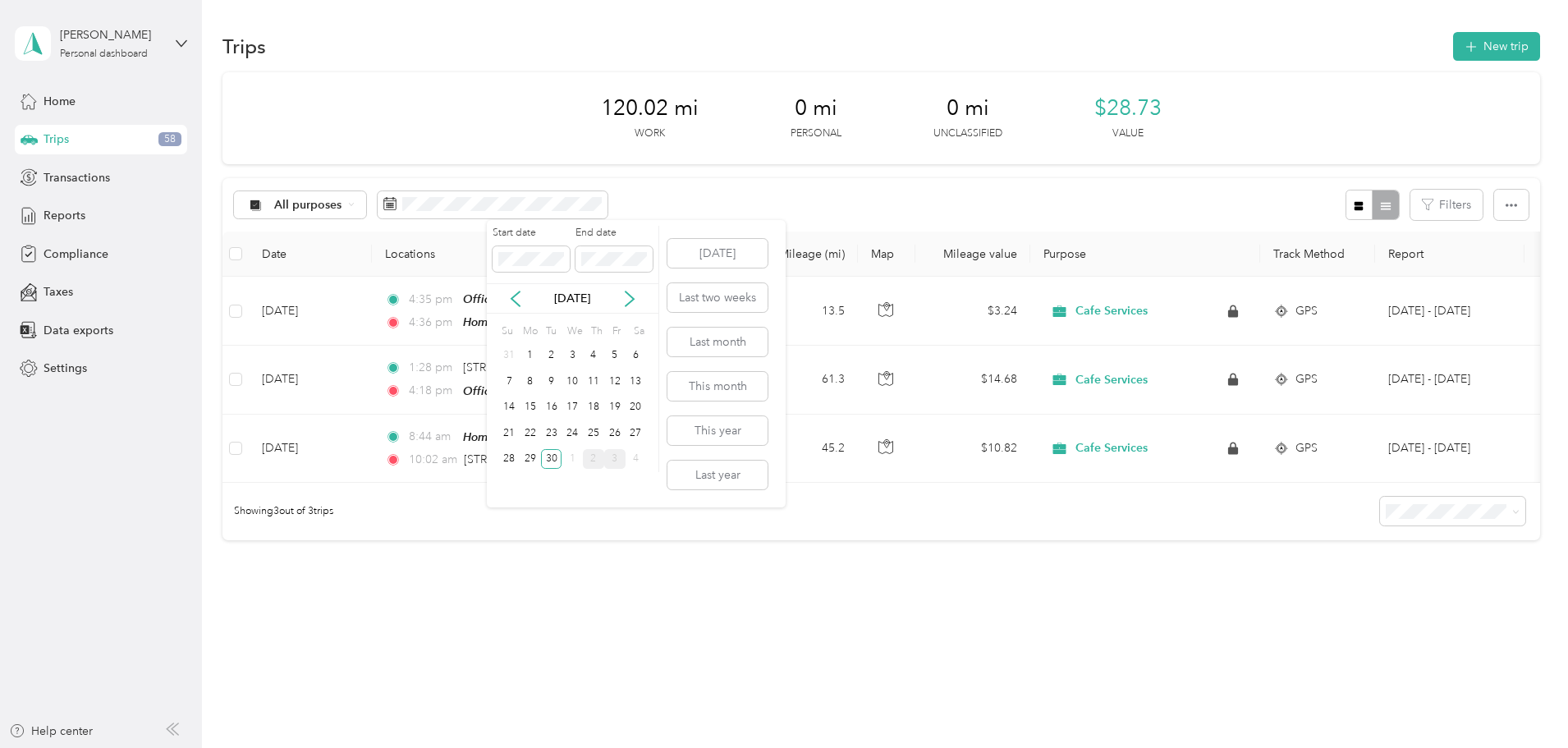
click at [589, 461] on div "2" at bounding box center [594, 459] width 21 height 21
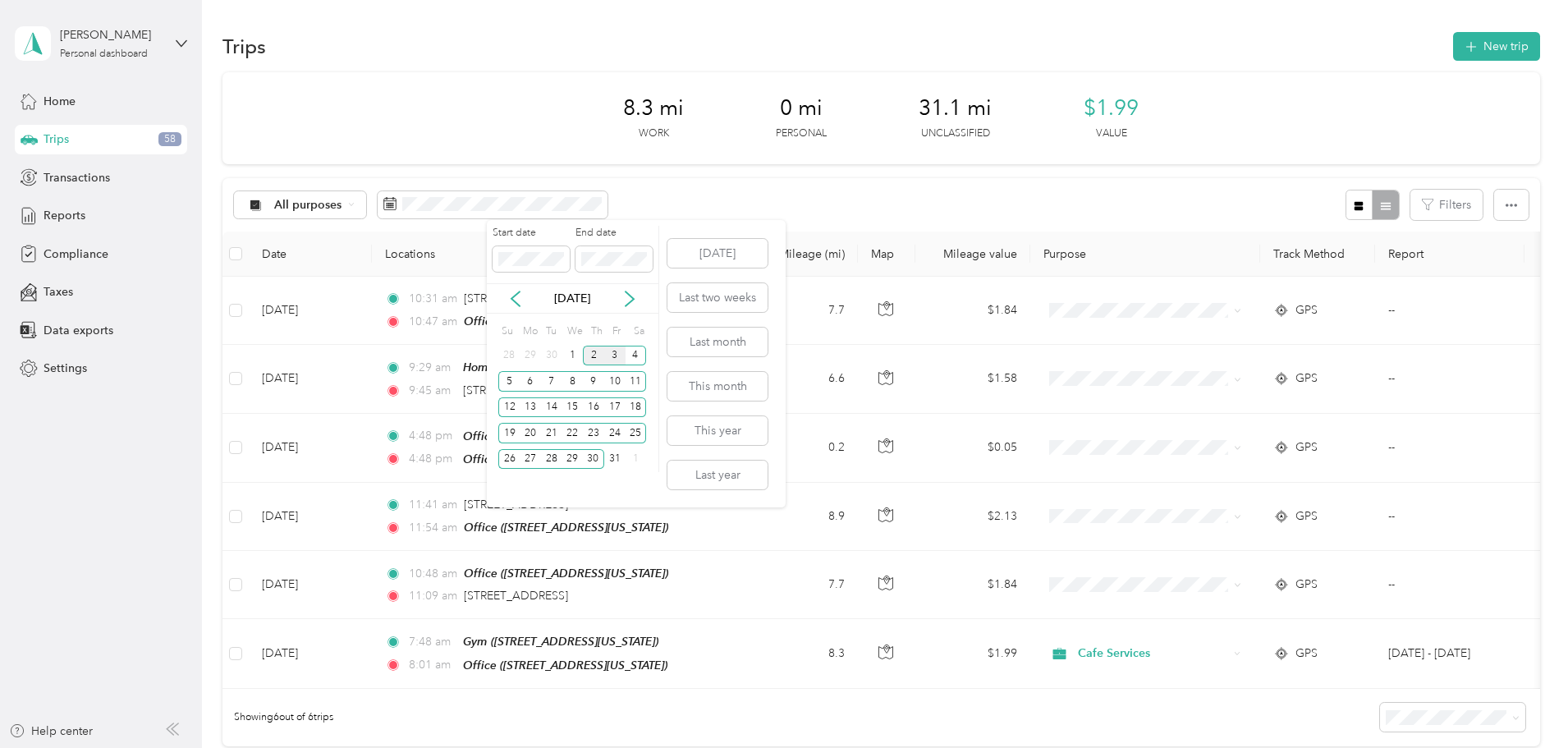
click at [597, 354] on div "2" at bounding box center [594, 355] width 21 height 21
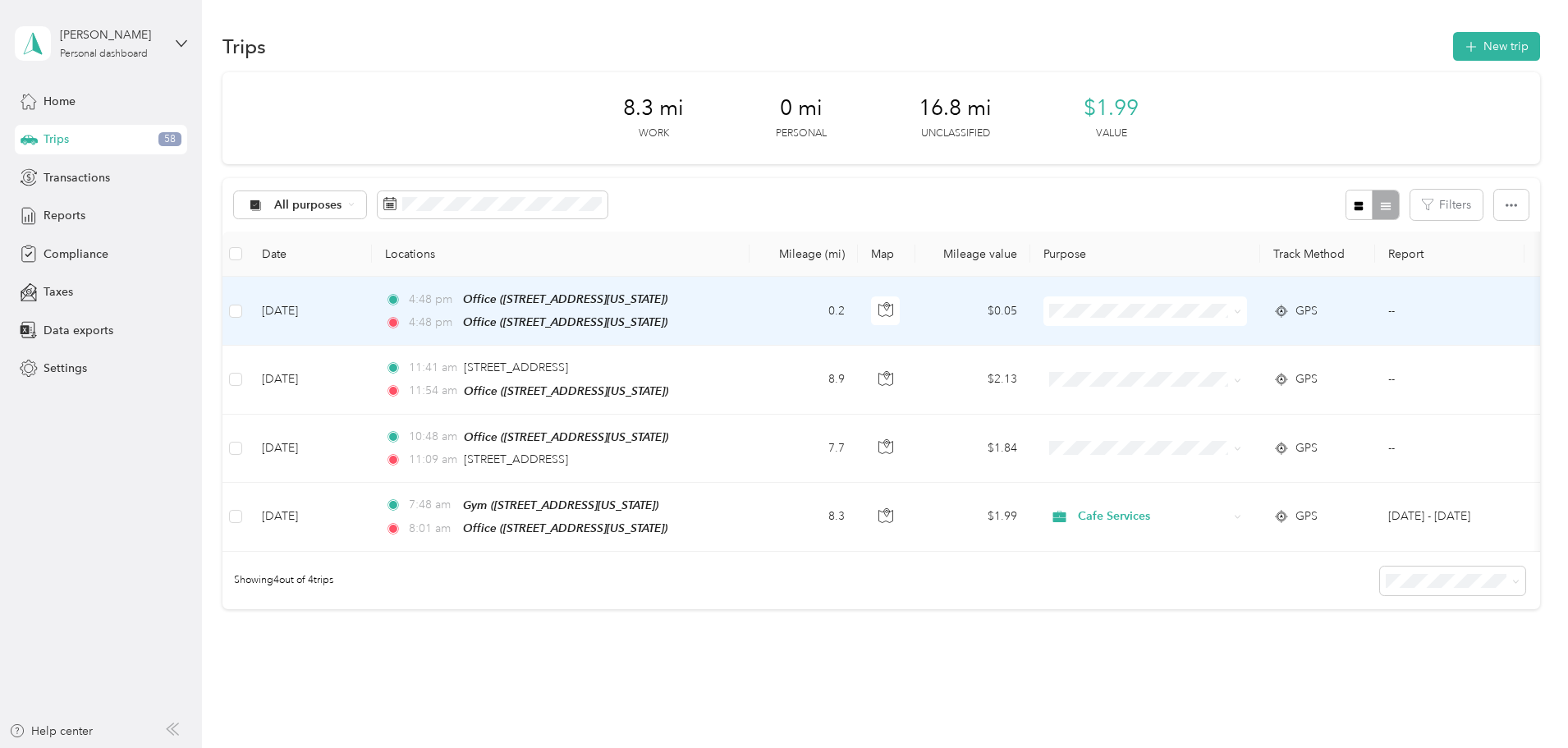
click at [858, 286] on td "0.2" at bounding box center [804, 312] width 109 height 69
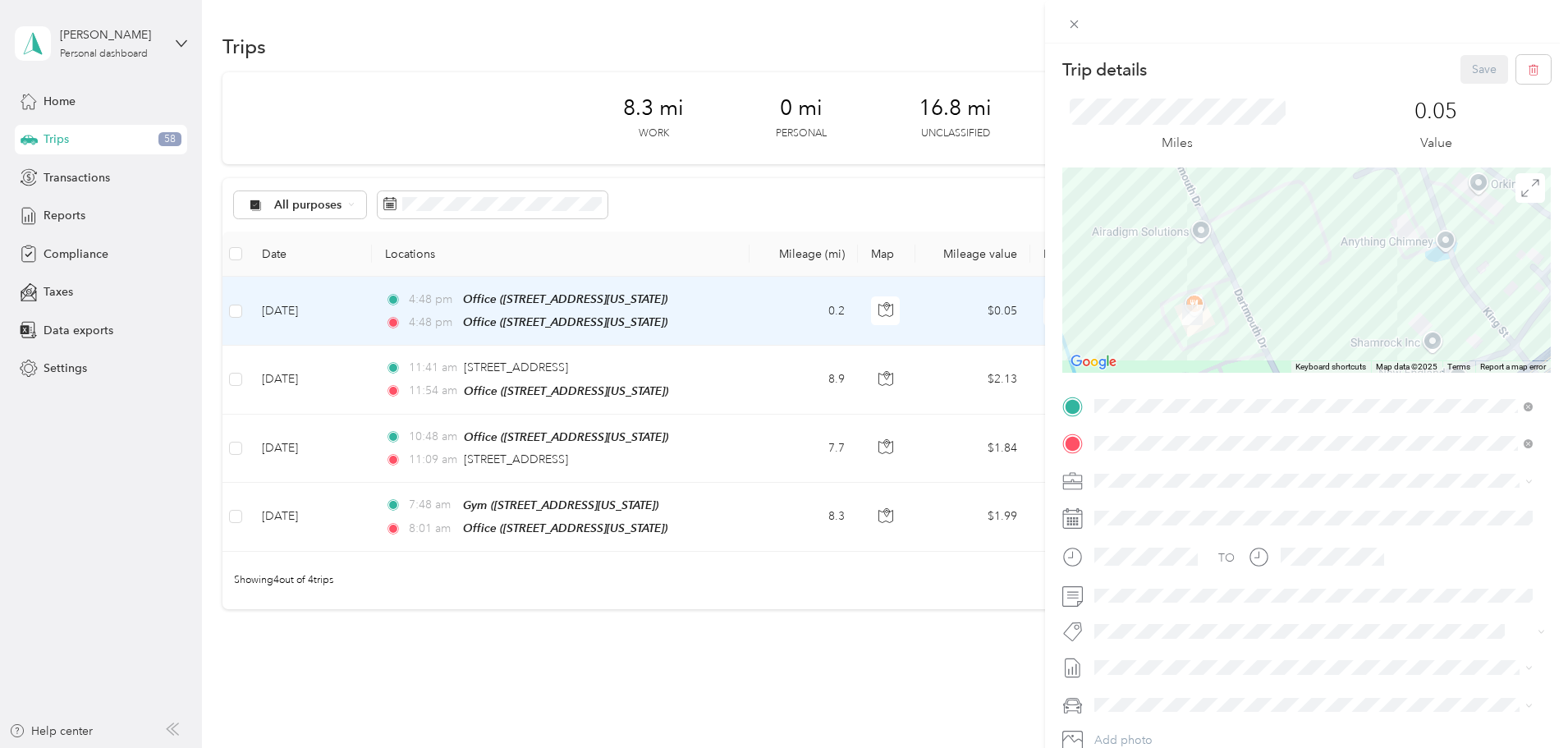
click at [1232, 642] on div "Home [STREET_ADDRESS][US_STATE]" at bounding box center [1208, 627] width 164 height 35
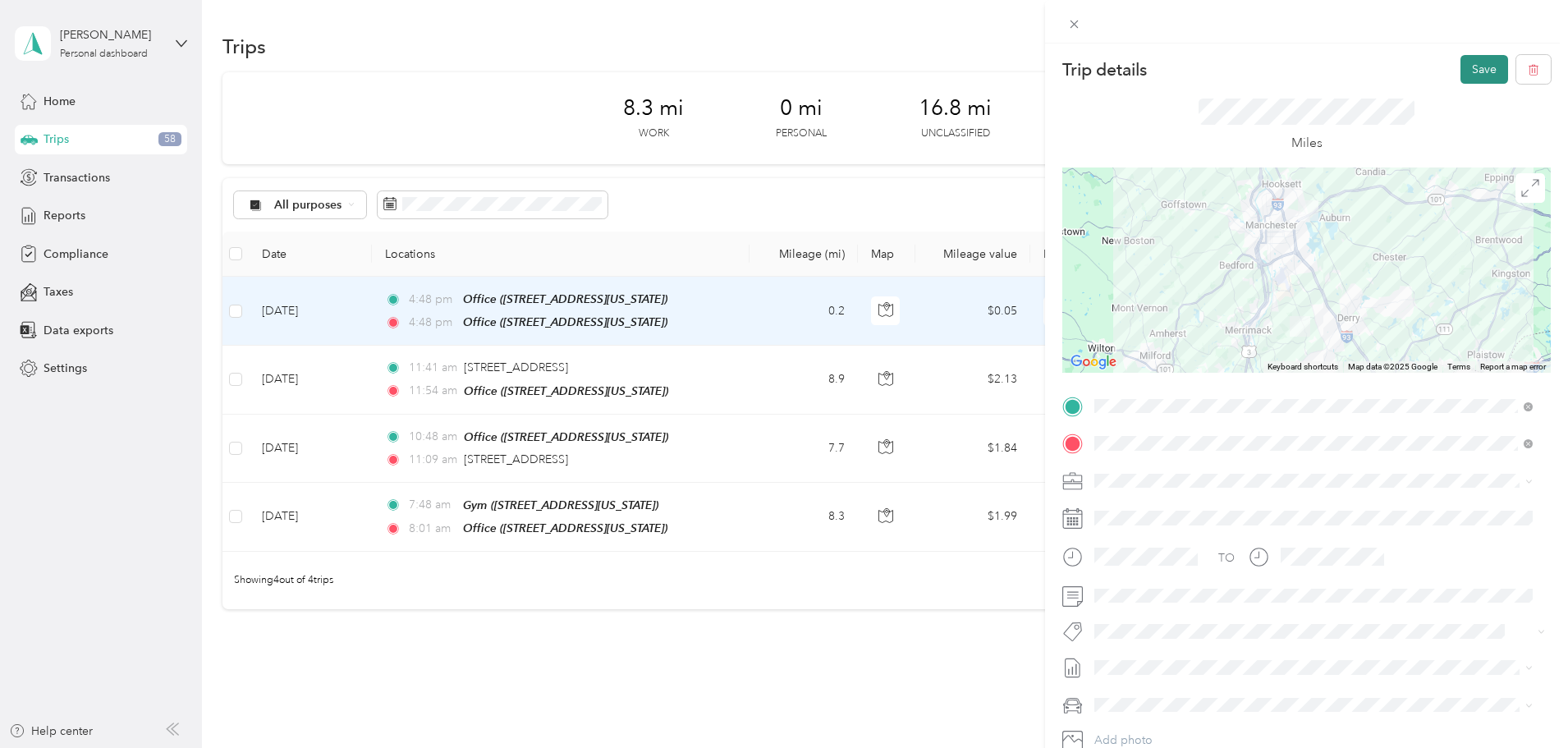
click at [1461, 83] on button "Save" at bounding box center [1485, 69] width 48 height 29
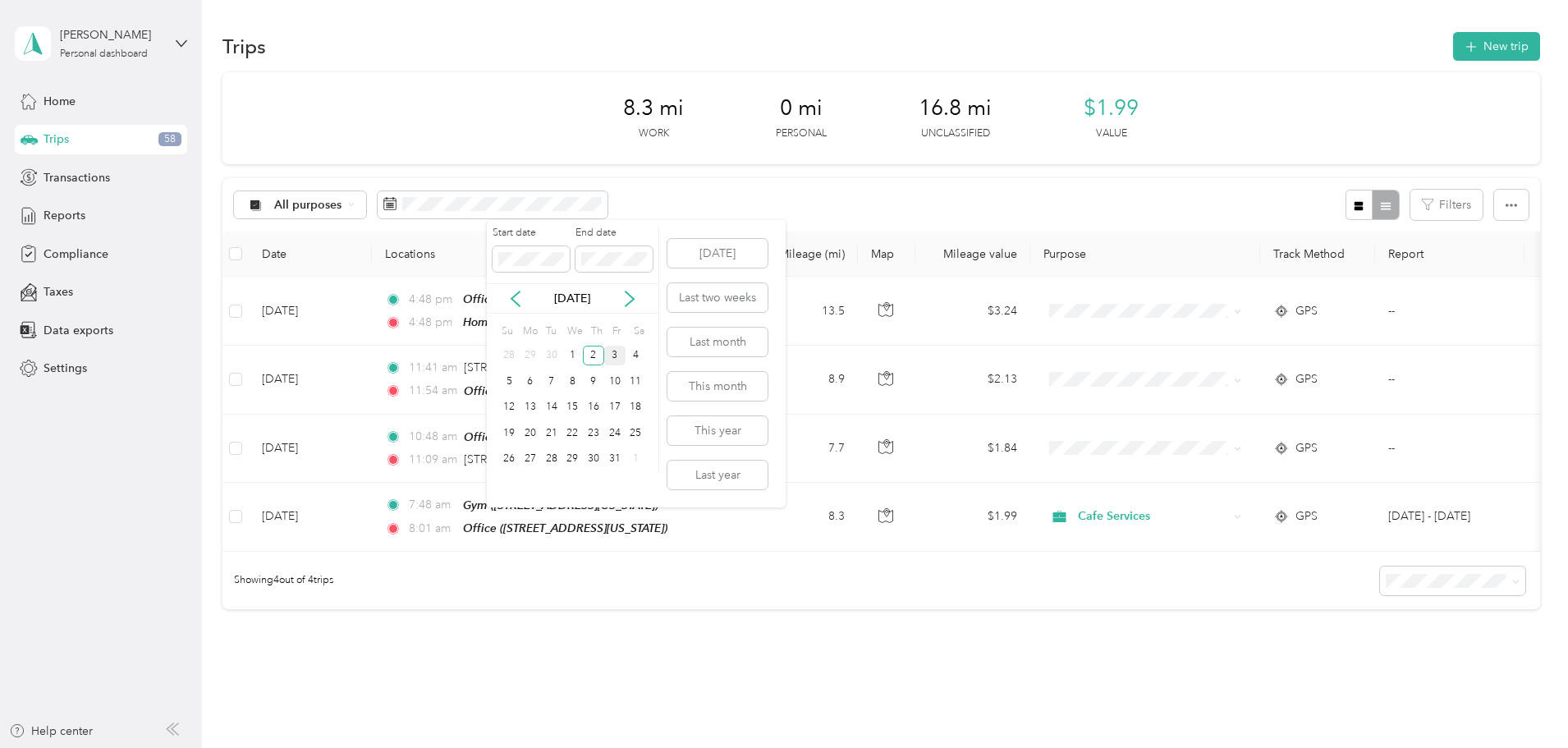
click at [622, 353] on div "3" at bounding box center [615, 355] width 21 height 21
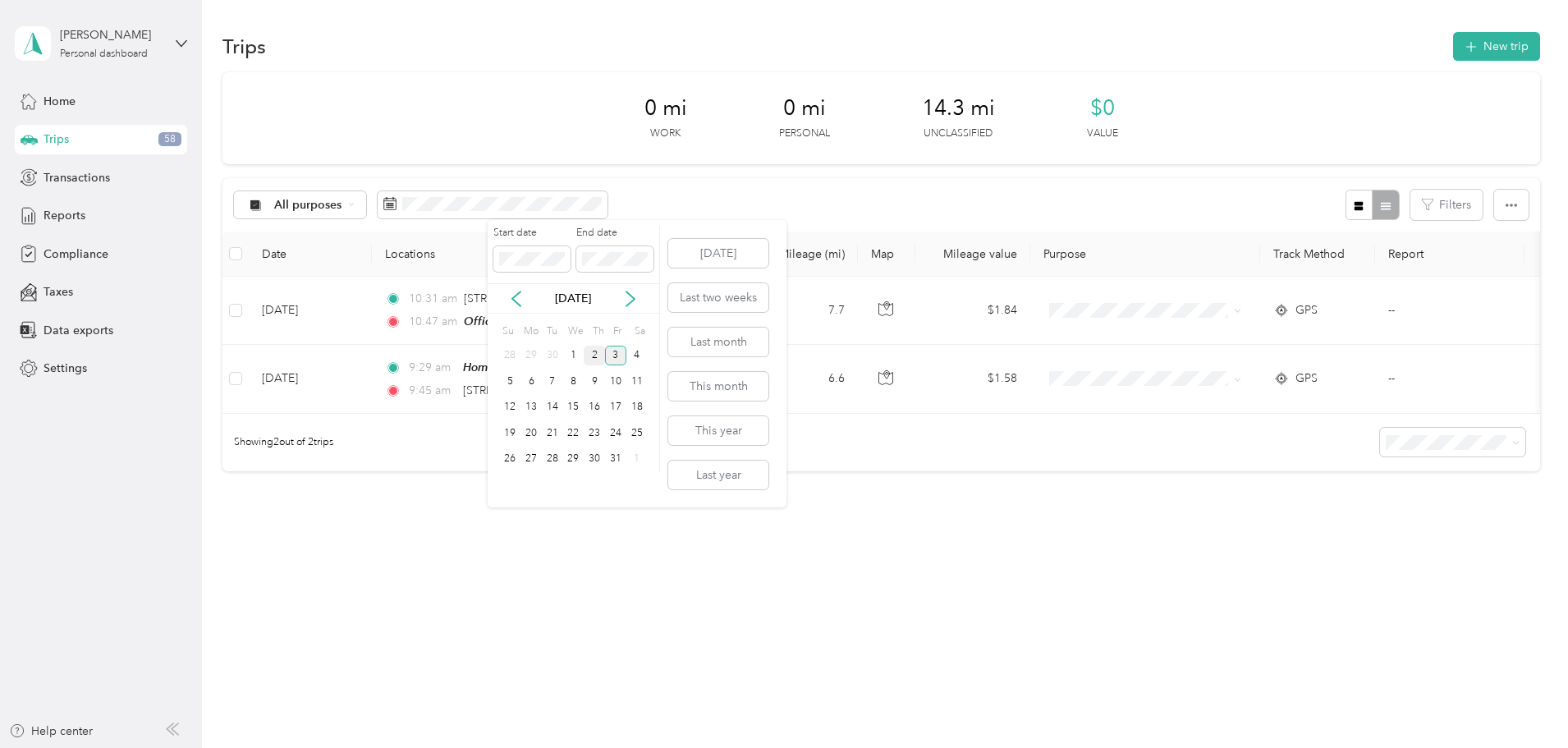
click at [595, 357] on div "2" at bounding box center [594, 355] width 21 height 21
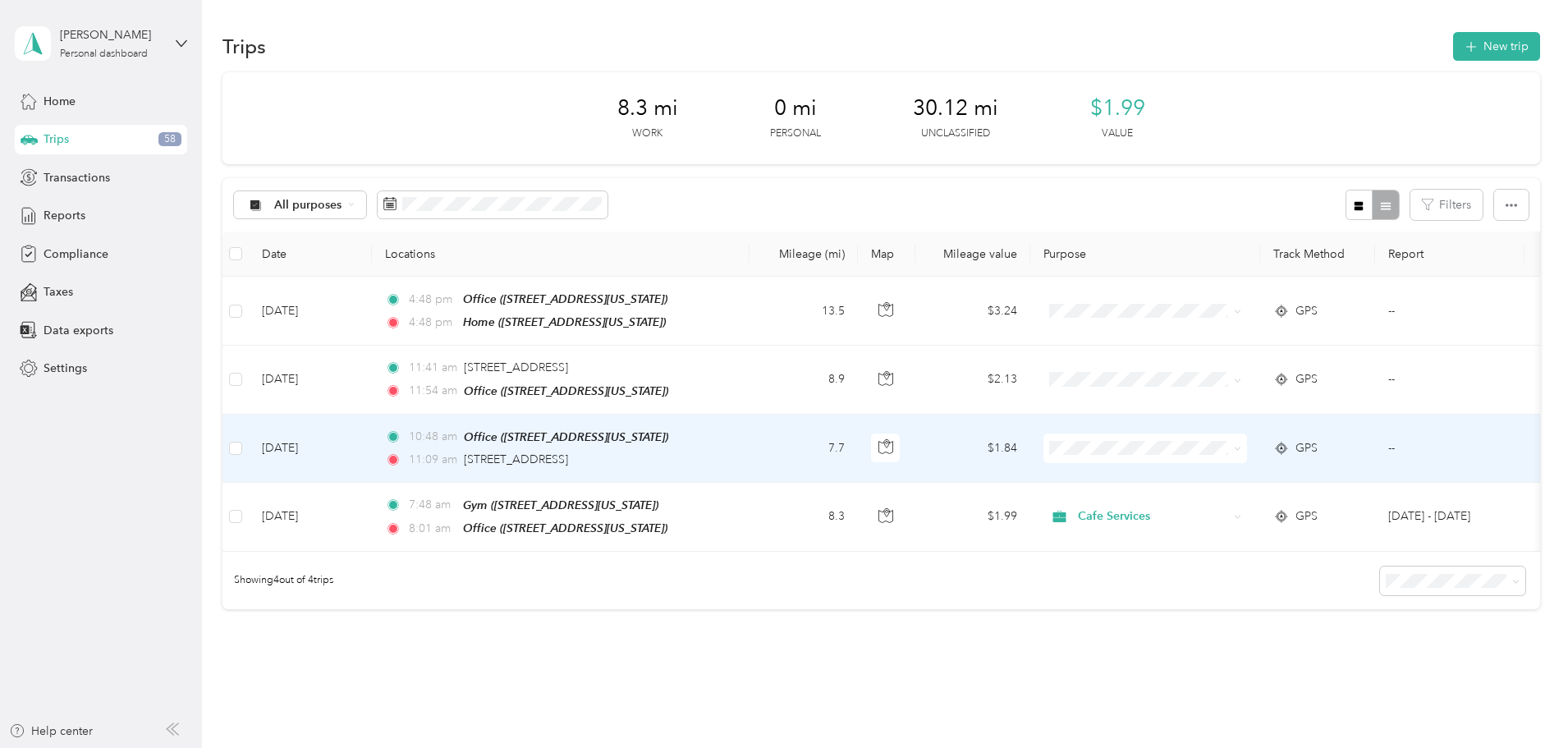
click at [1208, 434] on span at bounding box center [1145, 448] width 204 height 30
click at [1224, 464] on li "Cafe Services" at bounding box center [1255, 475] width 204 height 29
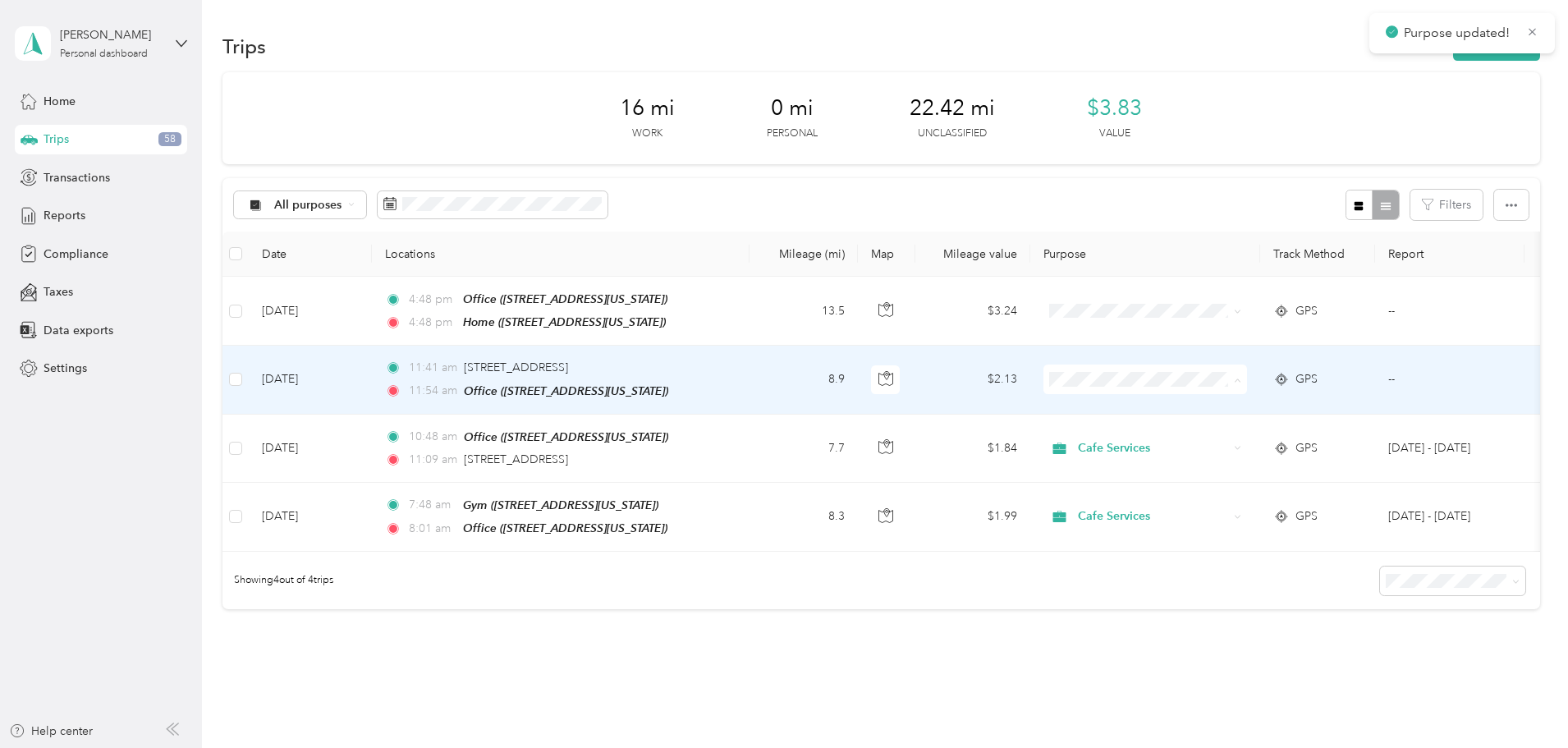
click at [1222, 403] on span "Cafe Services" at bounding box center [1270, 408] width 152 height 17
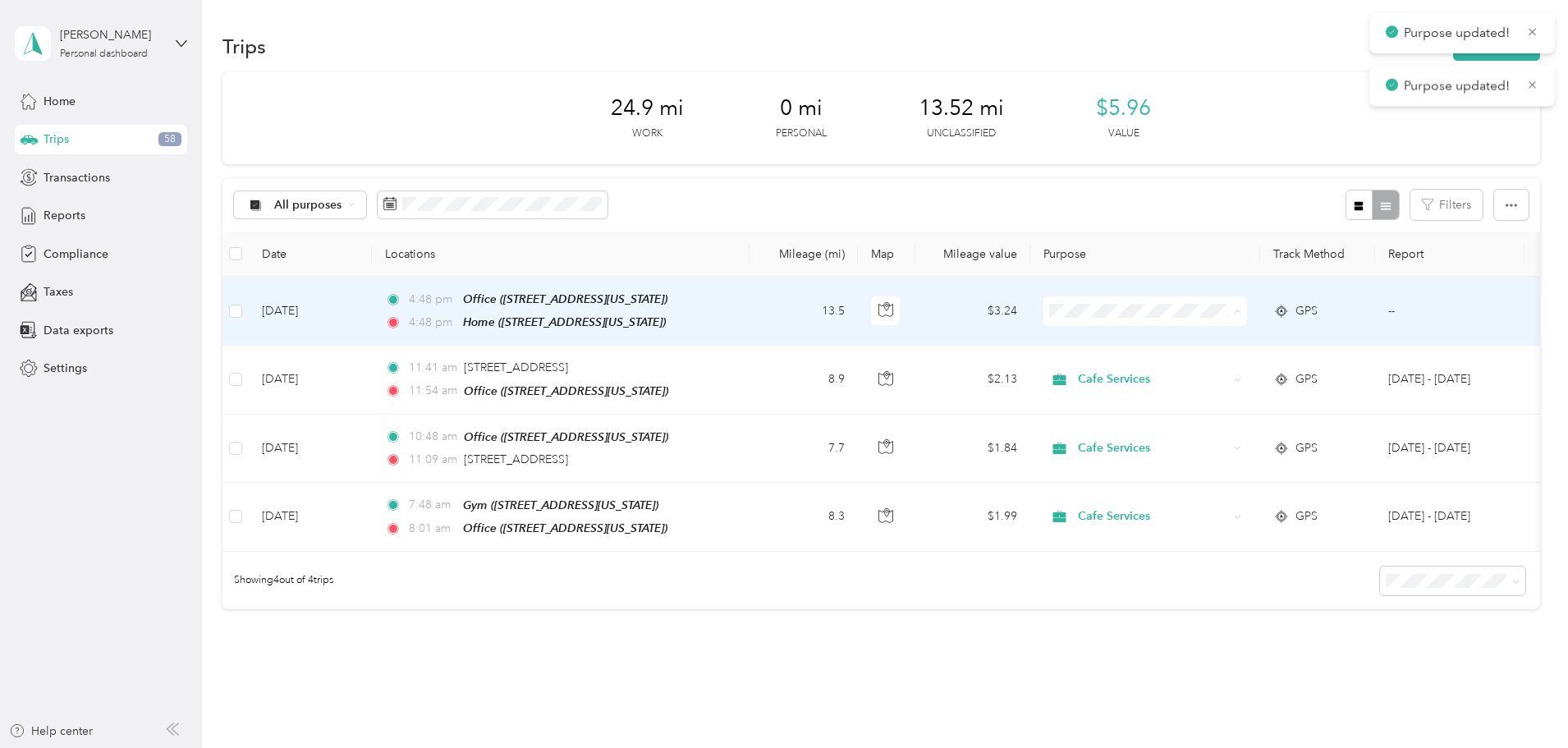
click at [1251, 336] on span "Cafe Services" at bounding box center [1270, 340] width 152 height 17
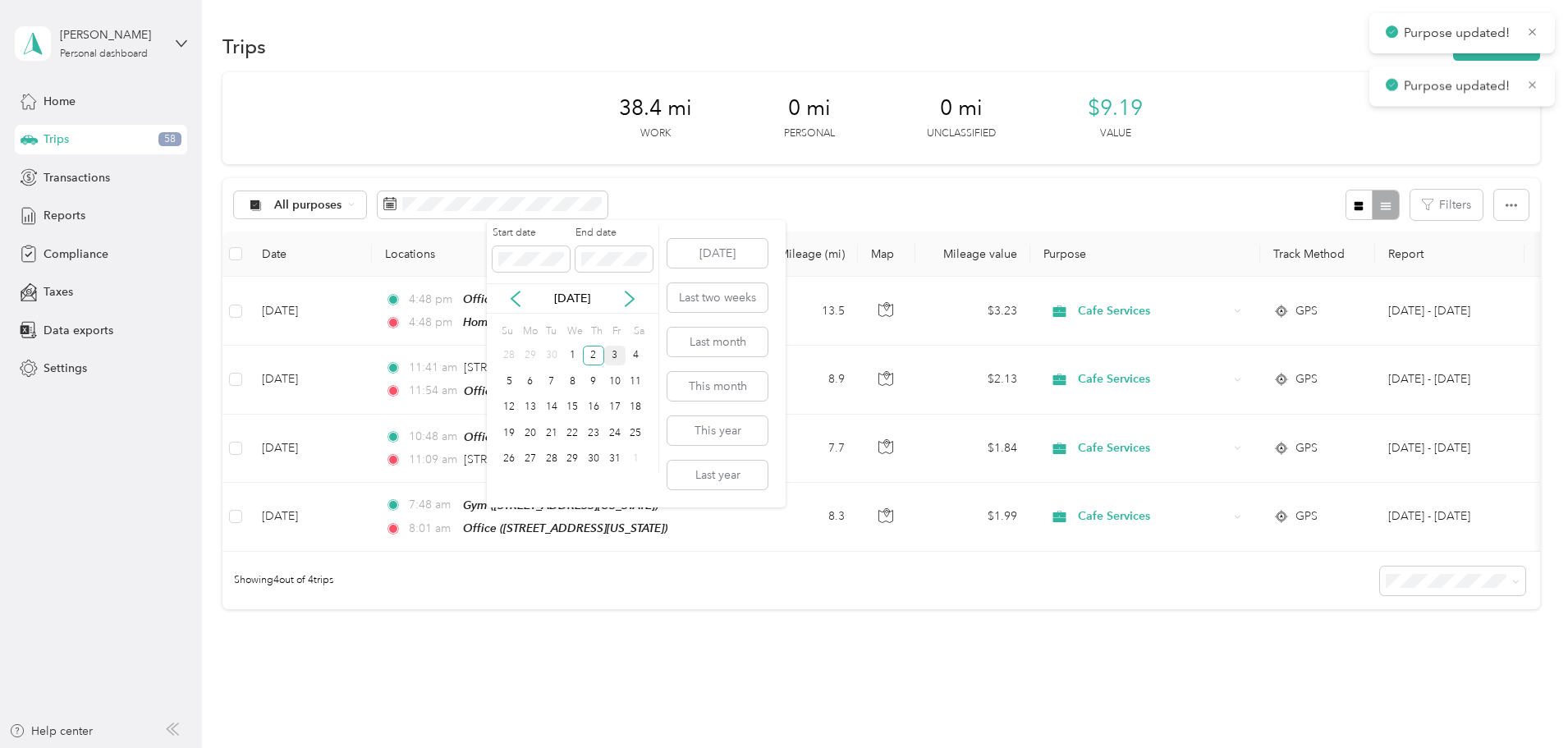
click at [616, 354] on div "3" at bounding box center [615, 355] width 21 height 21
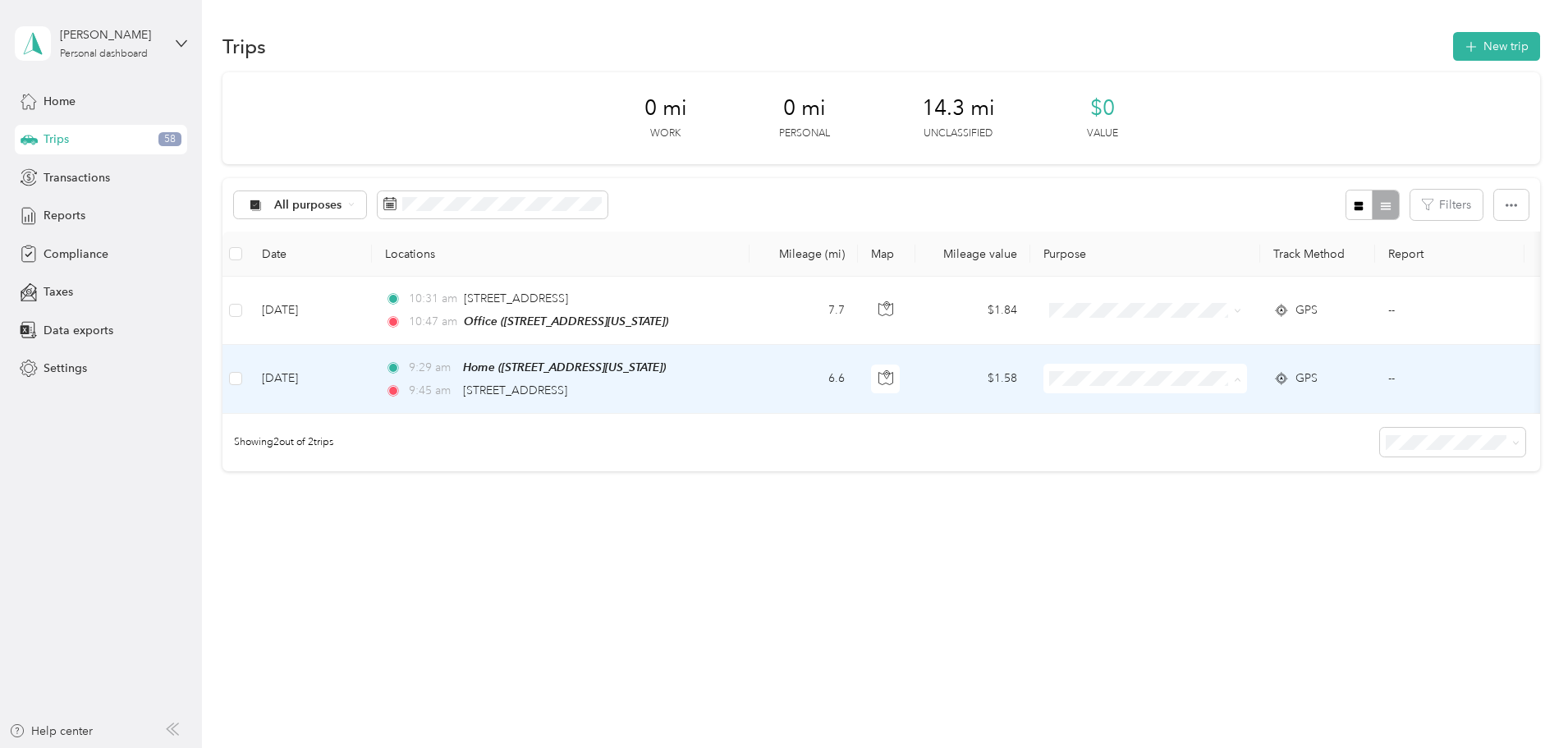
click at [1214, 409] on span "Cafe Services" at bounding box center [1270, 408] width 152 height 17
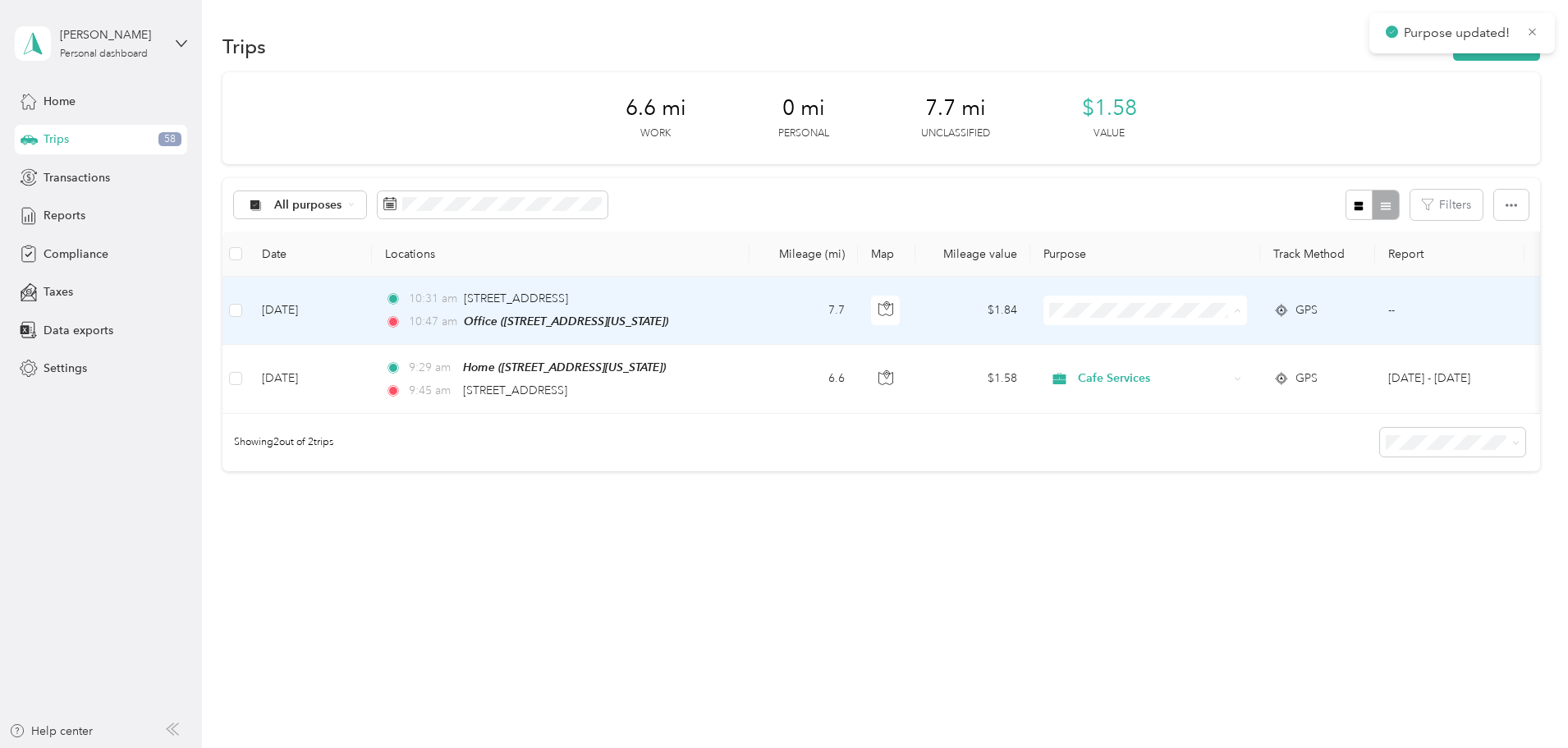
click at [1270, 329] on li "Cafe Services" at bounding box center [1256, 340] width 204 height 29
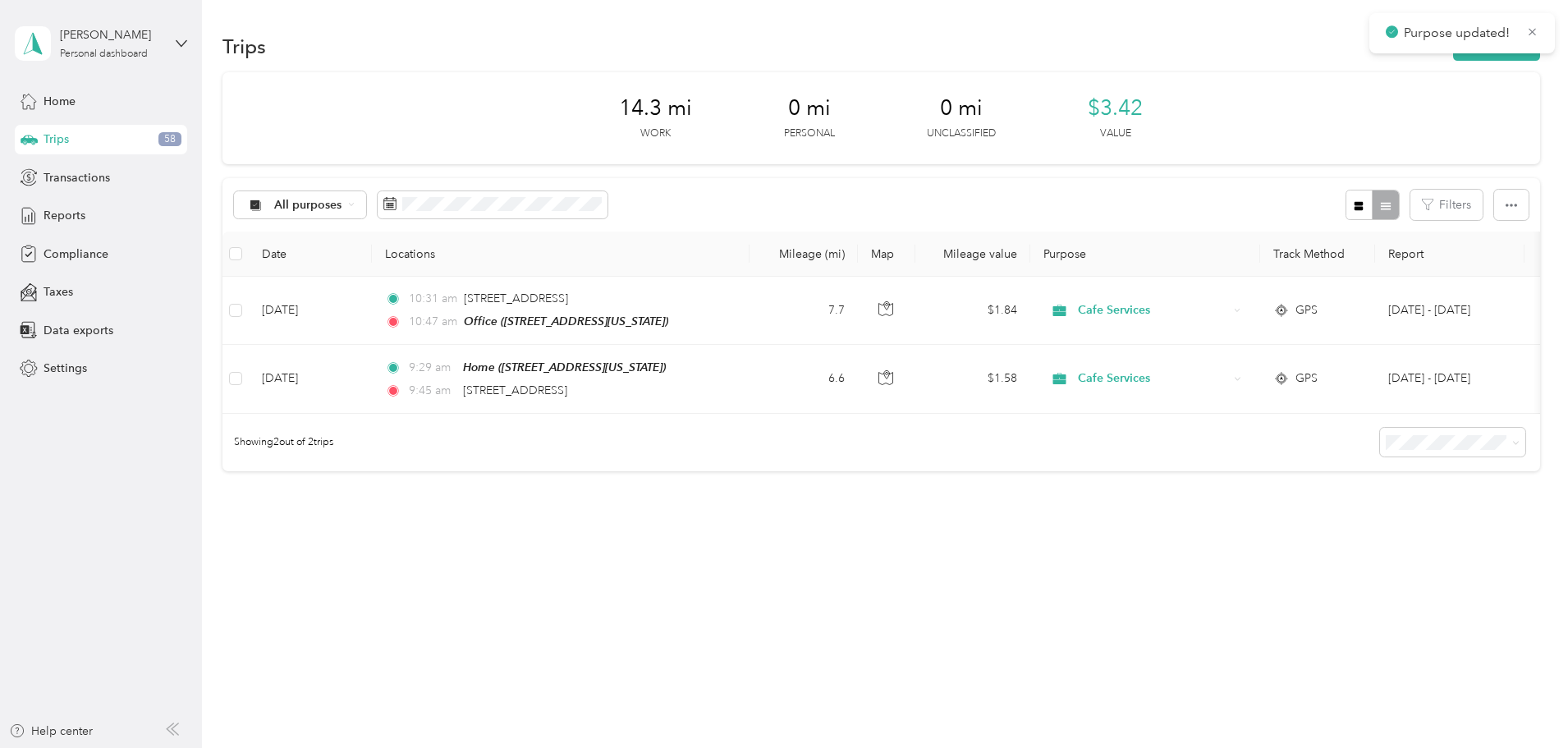
click at [1043, 585] on div "Trips New trip 14.3 mi Work 0 mi Personal 0 mi Unclassified $3.42 Value All pur…" at bounding box center [881, 308] width 1358 height 617
